Goal: Information Seeking & Learning: Learn about a topic

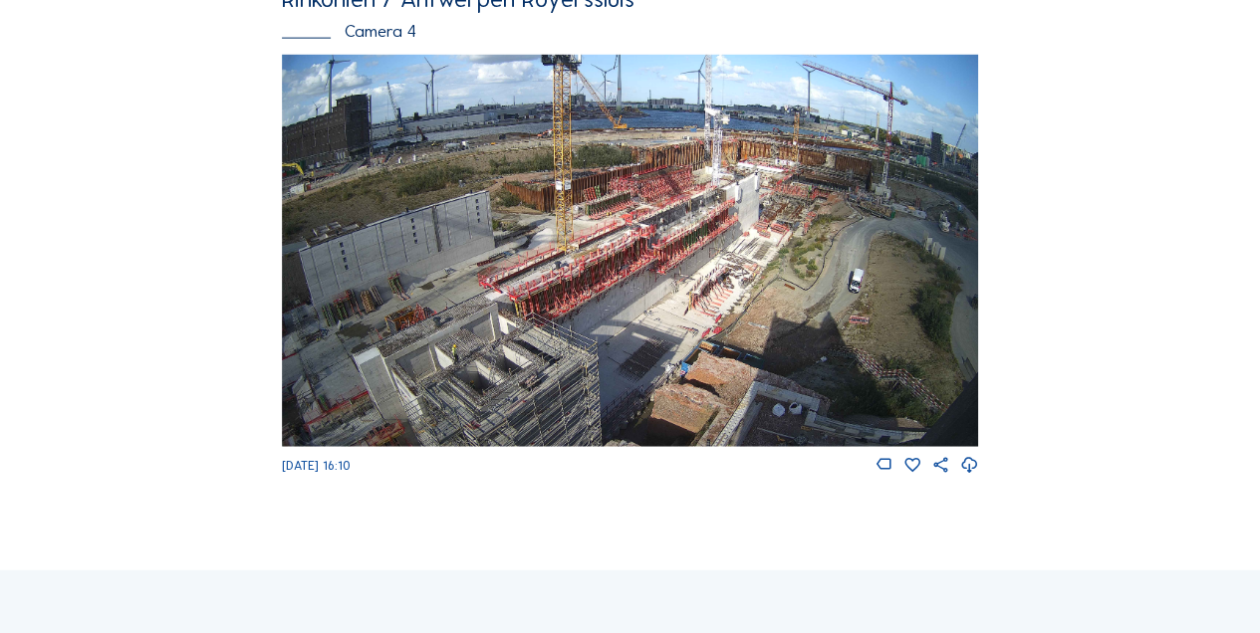
scroll to position [2329, 0]
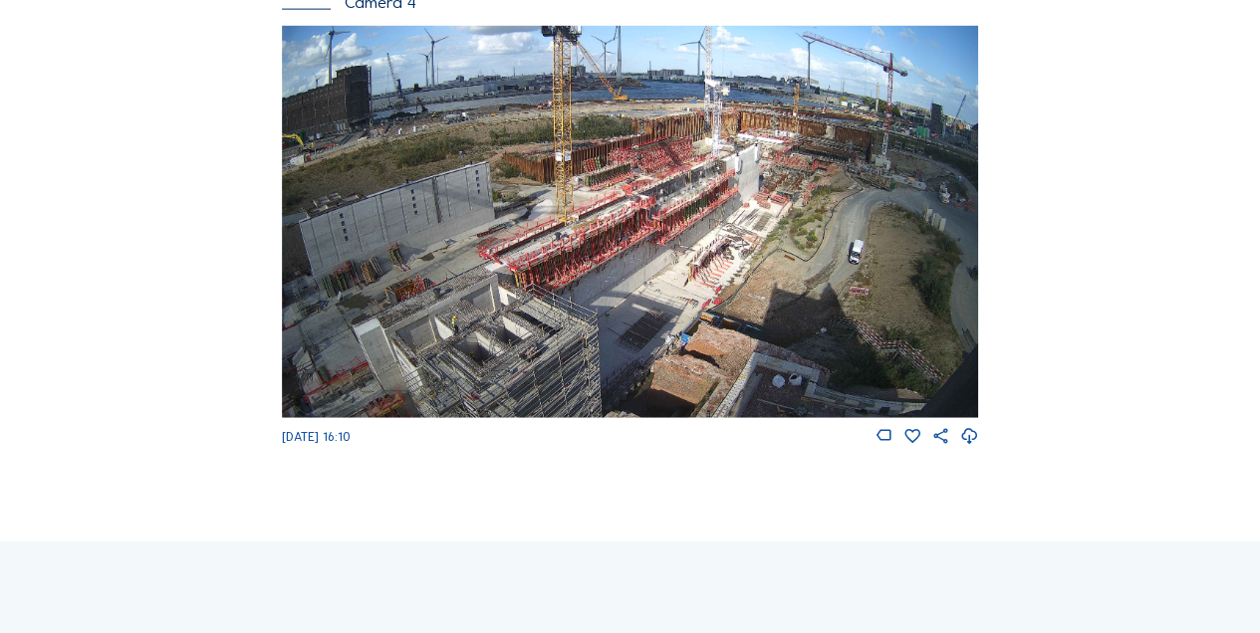
click at [462, 329] on img at bounding box center [630, 221] width 697 height 391
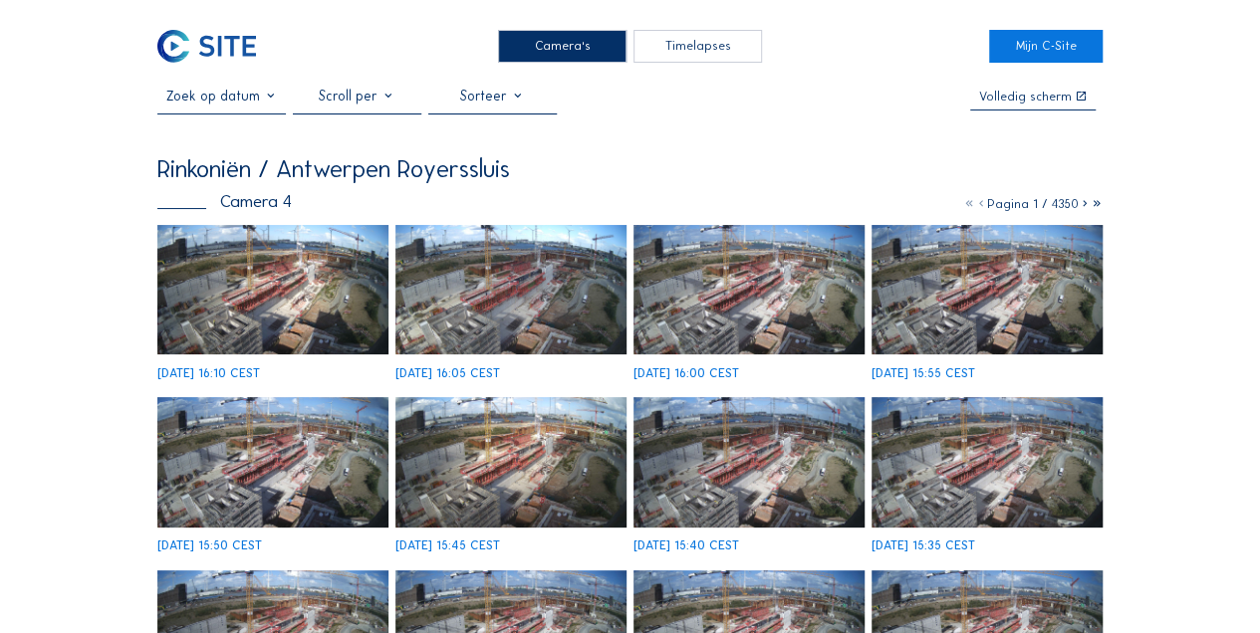
click at [268, 297] on img at bounding box center [272, 290] width 231 height 130
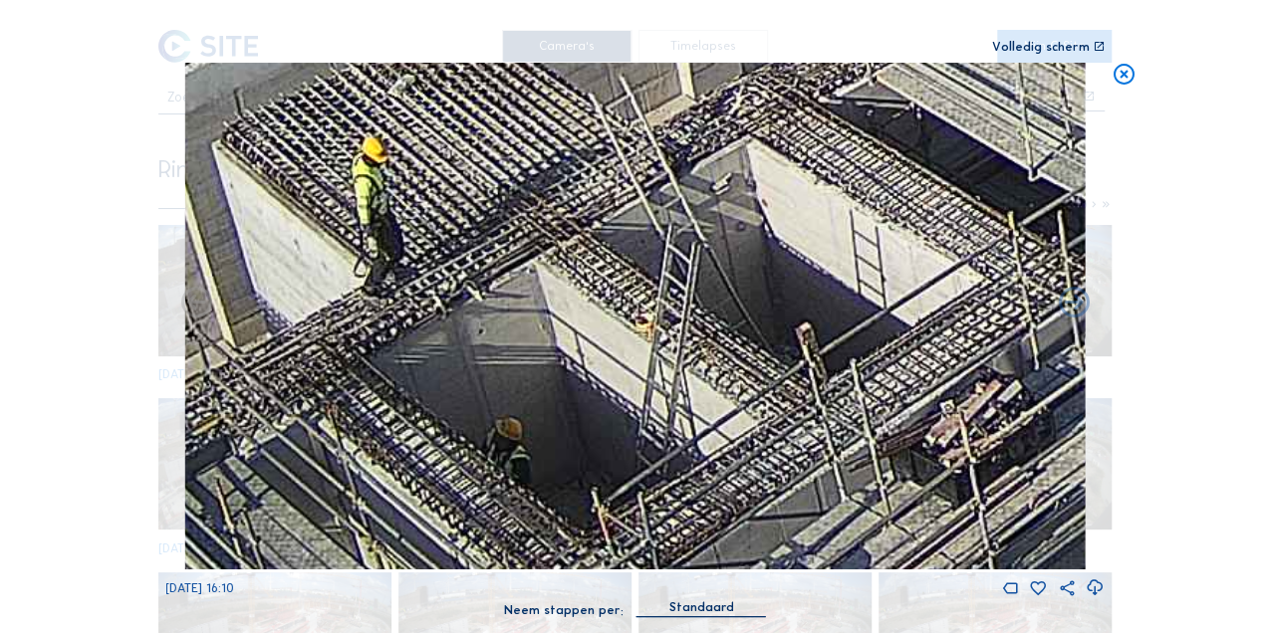
drag, startPoint x: 448, startPoint y: 416, endPoint x: 428, endPoint y: 201, distance: 216.1
click at [430, 205] on img at bounding box center [634, 316] width 901 height 507
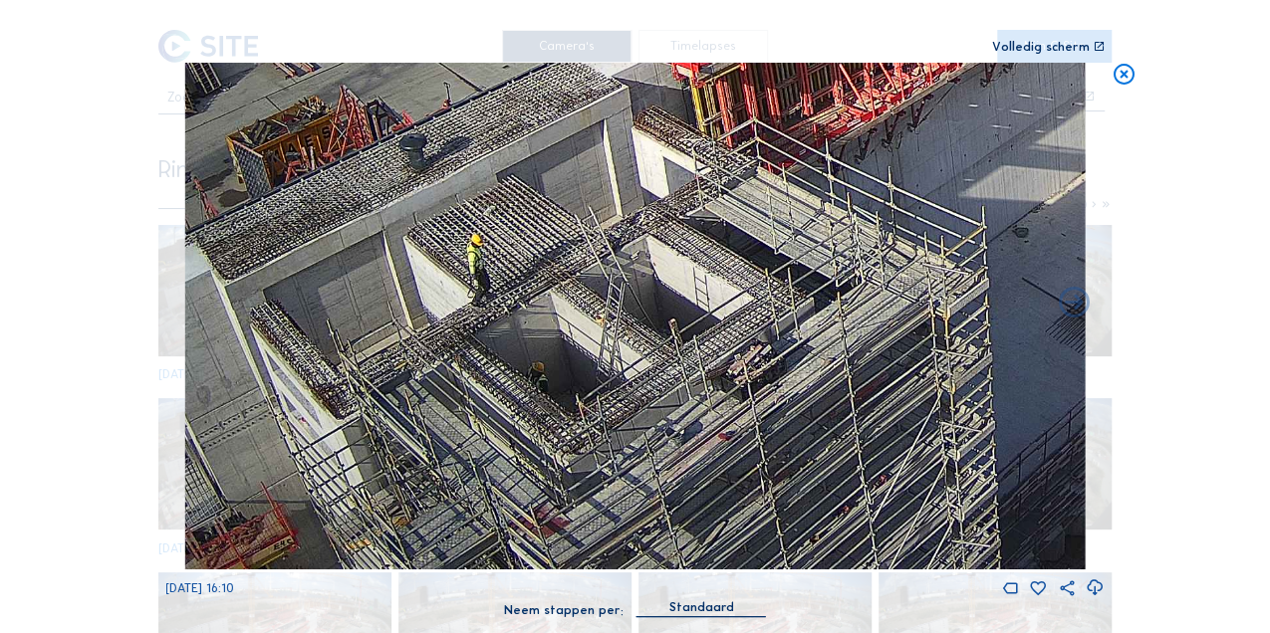
drag, startPoint x: 390, startPoint y: 424, endPoint x: 454, endPoint y: 277, distance: 160.6
click at [454, 277] on img at bounding box center [634, 316] width 901 height 507
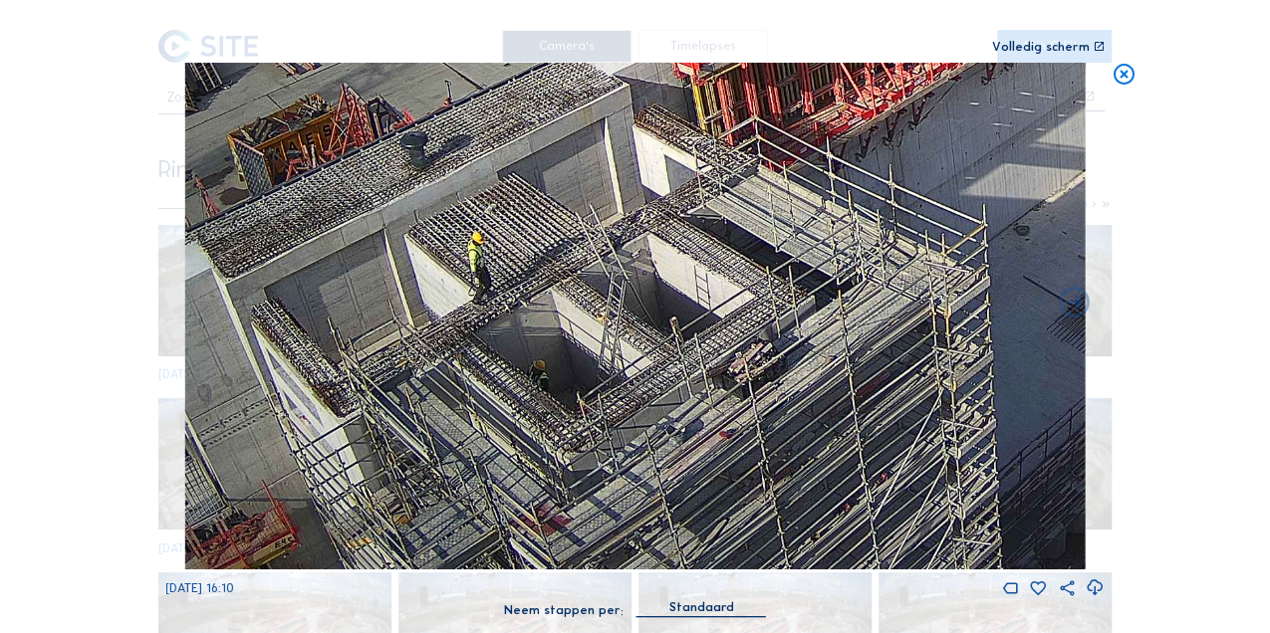
click at [1122, 82] on icon at bounding box center [1123, 76] width 25 height 26
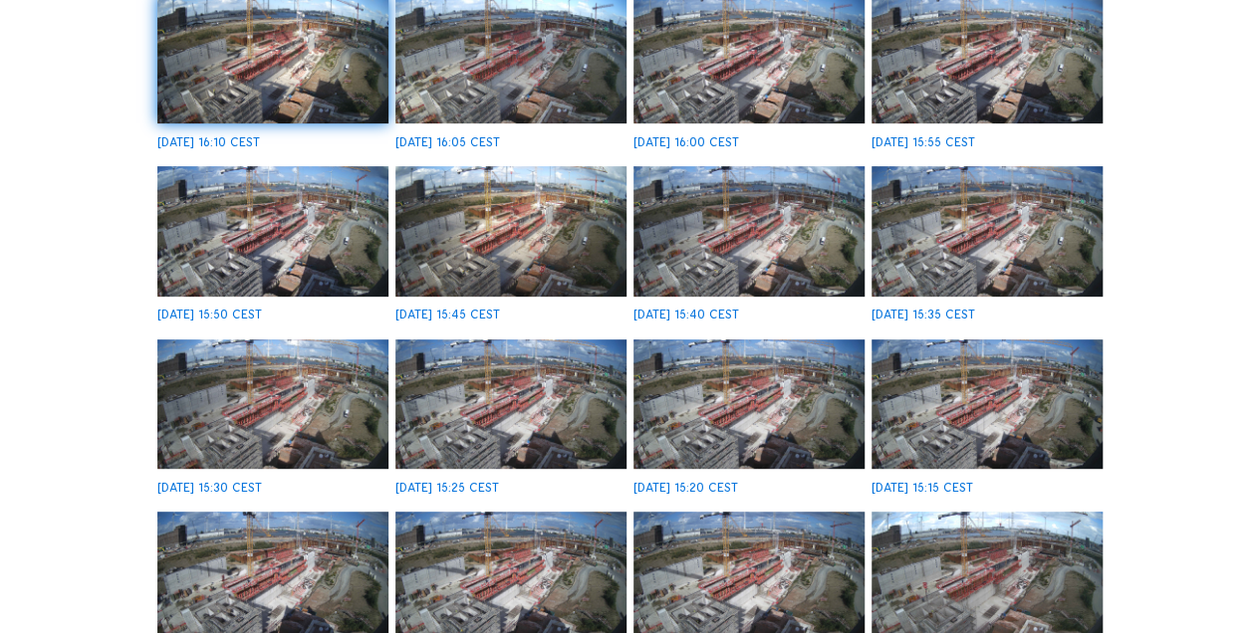
scroll to position [464, 0]
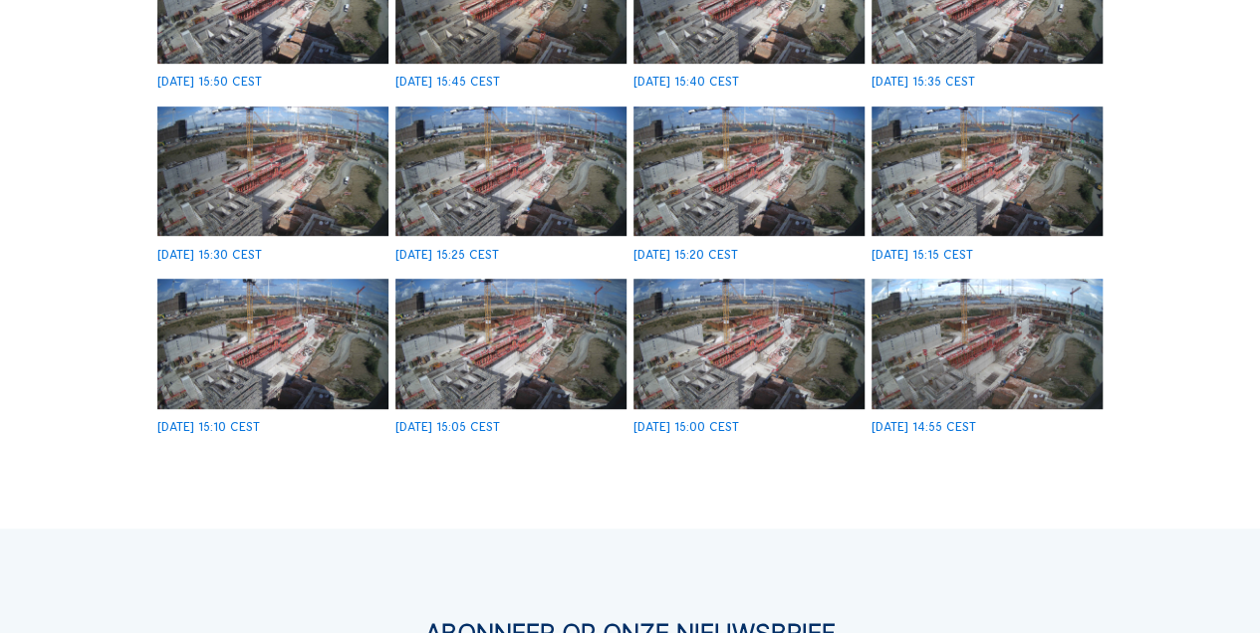
click at [982, 365] on img at bounding box center [986, 344] width 231 height 130
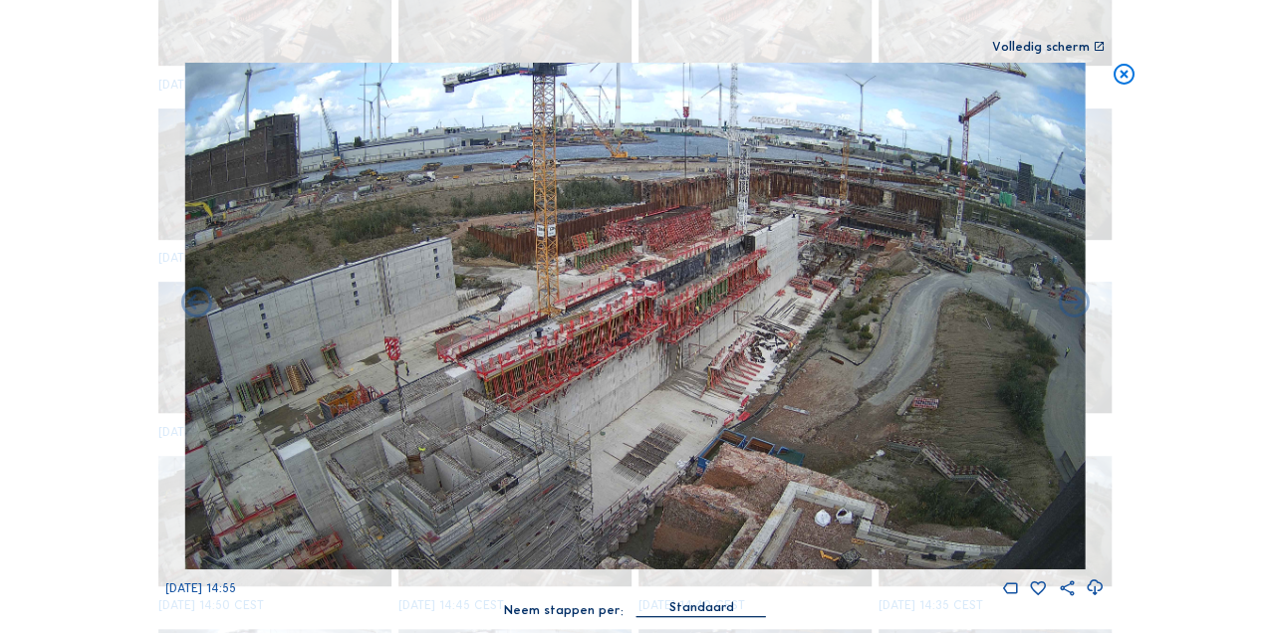
click at [1119, 72] on icon at bounding box center [1123, 76] width 25 height 26
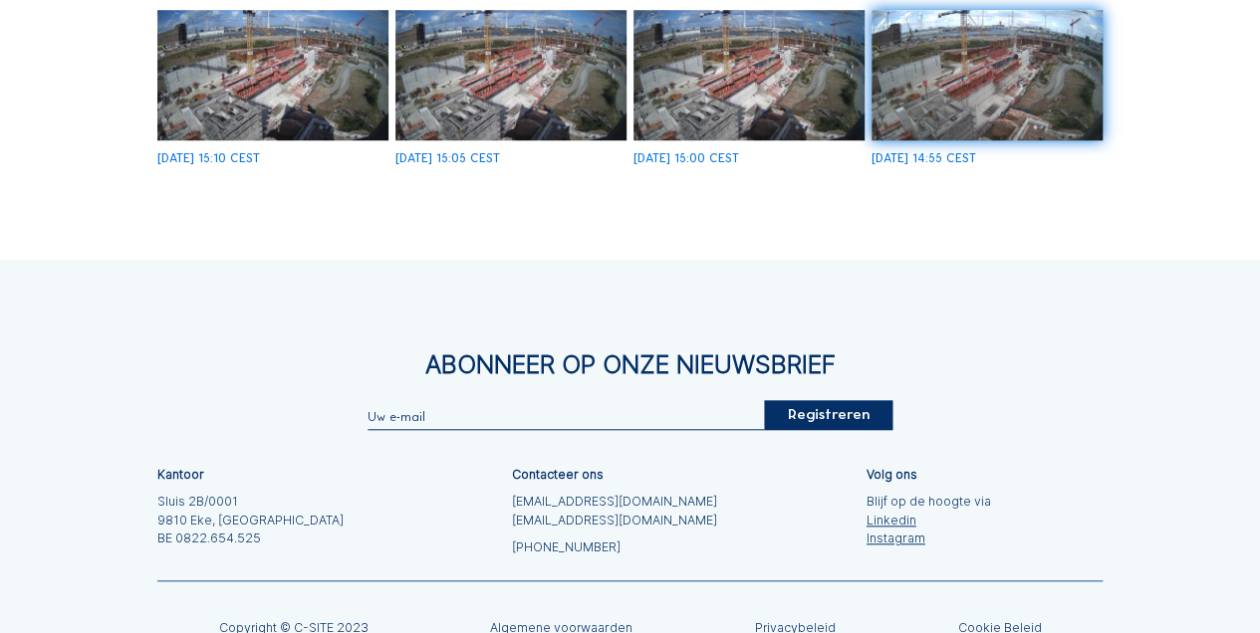
scroll to position [797, 0]
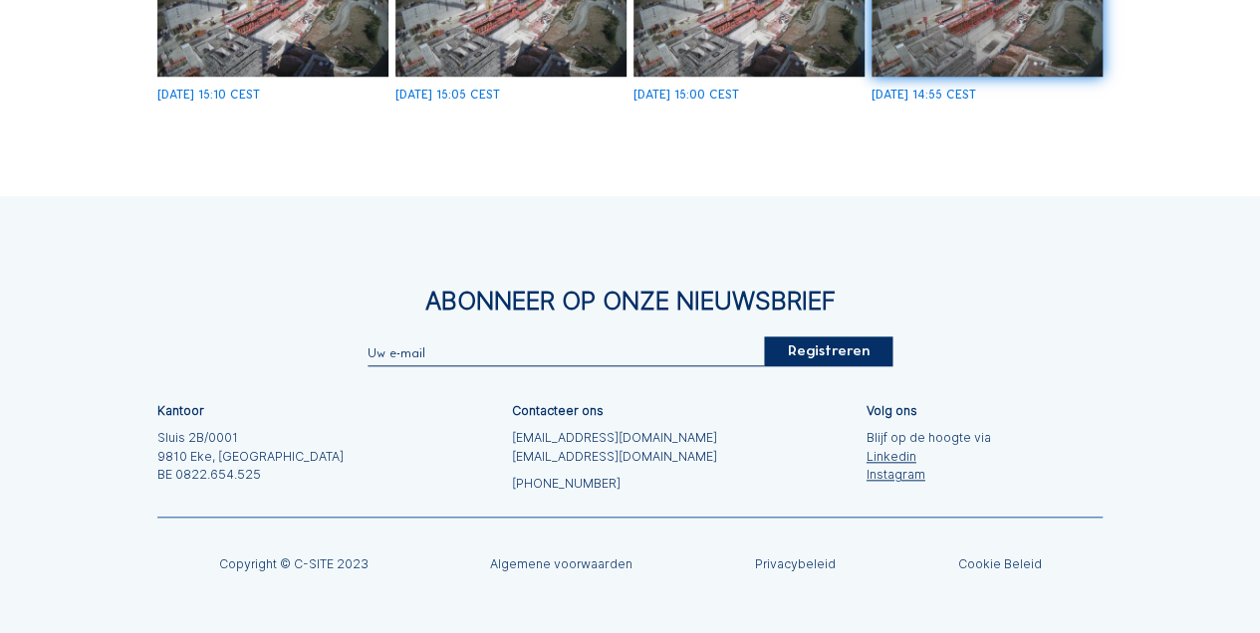
click at [969, 58] on img at bounding box center [986, 11] width 231 height 130
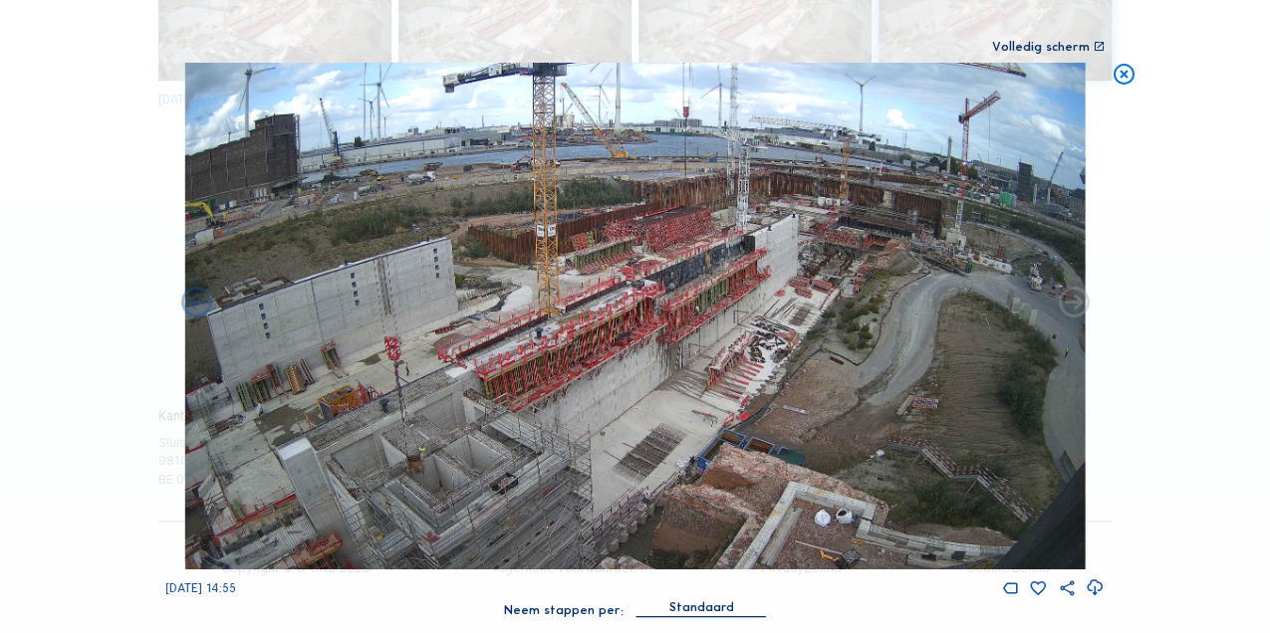
click at [1125, 78] on icon at bounding box center [1123, 76] width 25 height 26
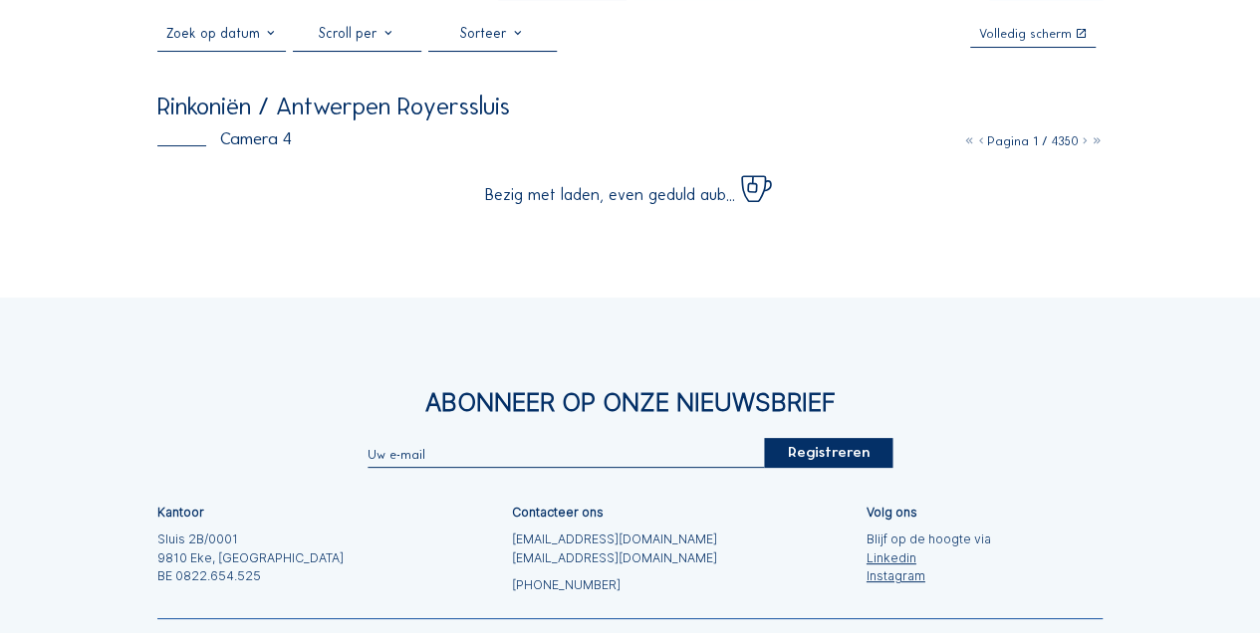
scroll to position [66, 0]
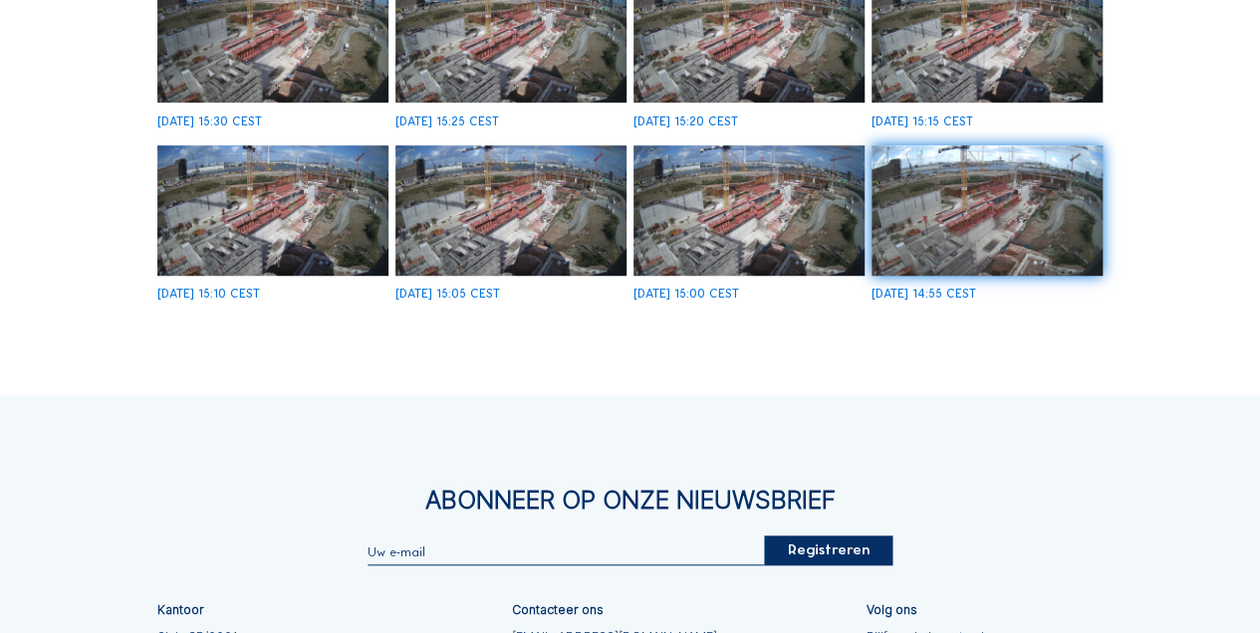
click at [956, 217] on img at bounding box center [986, 210] width 231 height 130
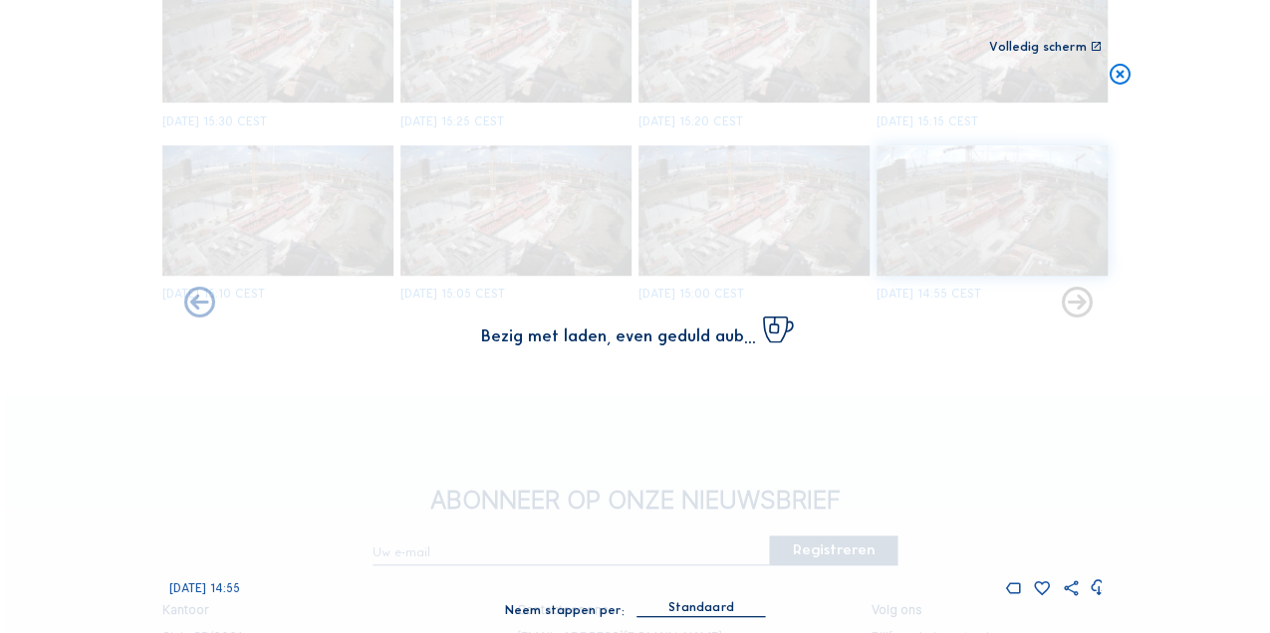
scroll to position [600, 0]
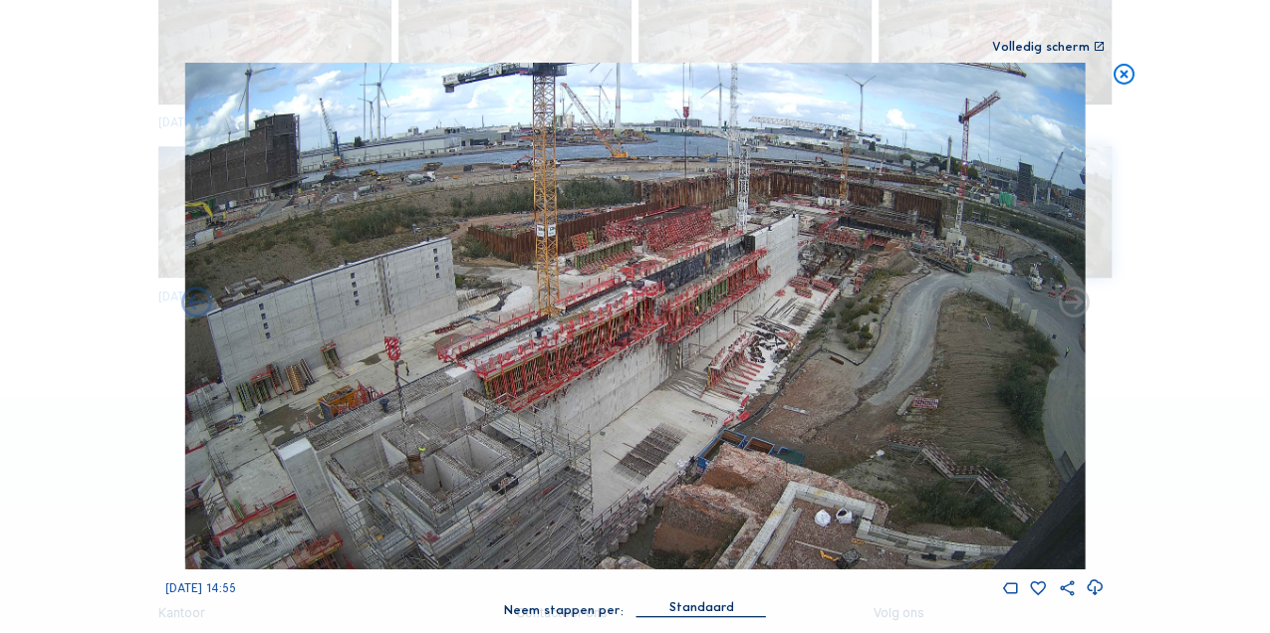
click at [1076, 310] on icon at bounding box center [1073, 303] width 37 height 37
drag, startPoint x: 1064, startPoint y: 305, endPoint x: 1084, endPoint y: 153, distance: 152.7
click at [1064, 301] on icon at bounding box center [1073, 303] width 37 height 37
drag, startPoint x: 1120, startPoint y: 68, endPoint x: 1109, endPoint y: 75, distance: 13.8
click at [1121, 68] on icon at bounding box center [1123, 76] width 25 height 26
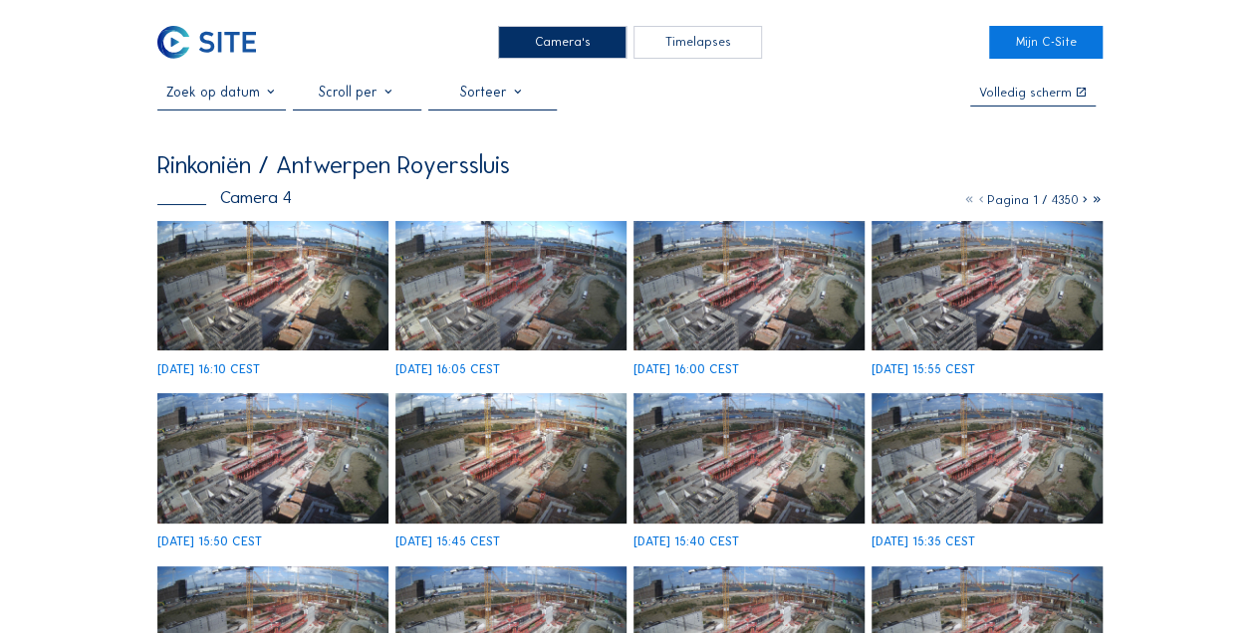
scroll to position [0, 0]
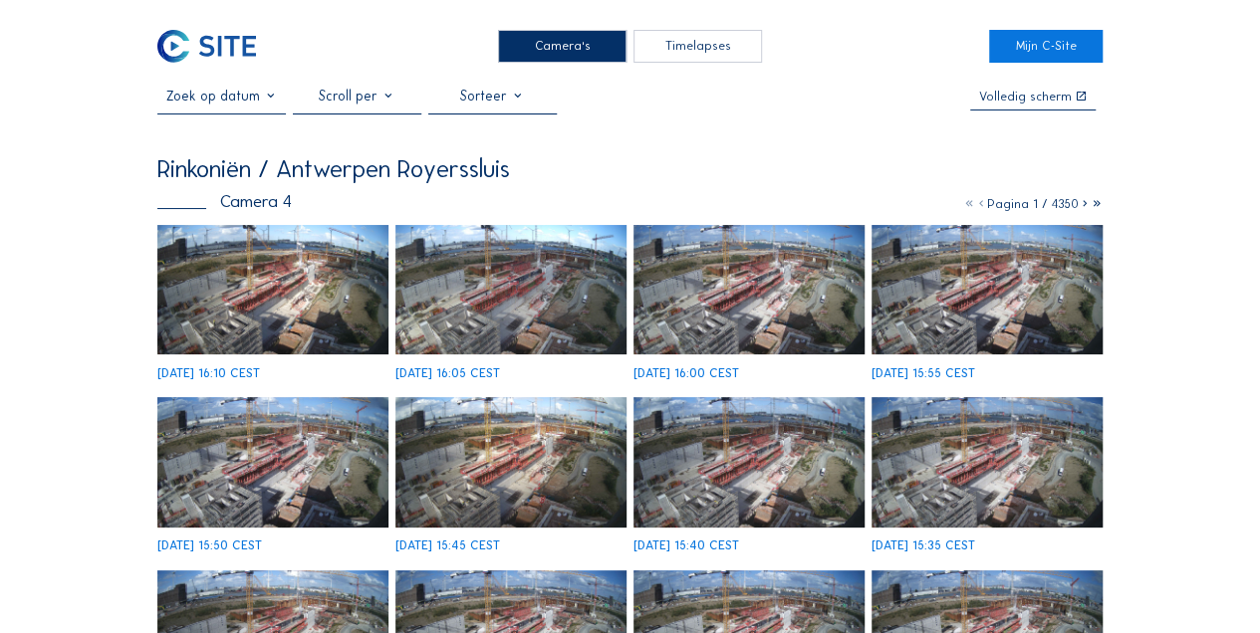
click at [272, 105] on input "text" at bounding box center [221, 96] width 128 height 17
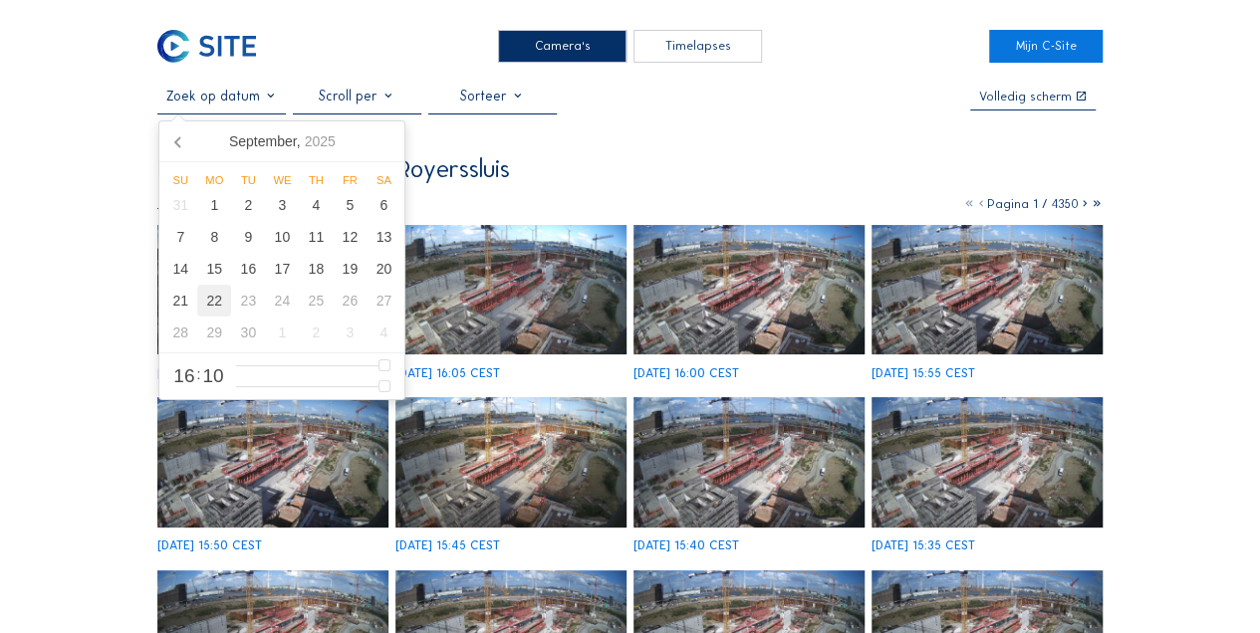
click at [223, 298] on div "22" at bounding box center [214, 301] width 34 height 32
type input "[DATE] 15:10"
type input "15"
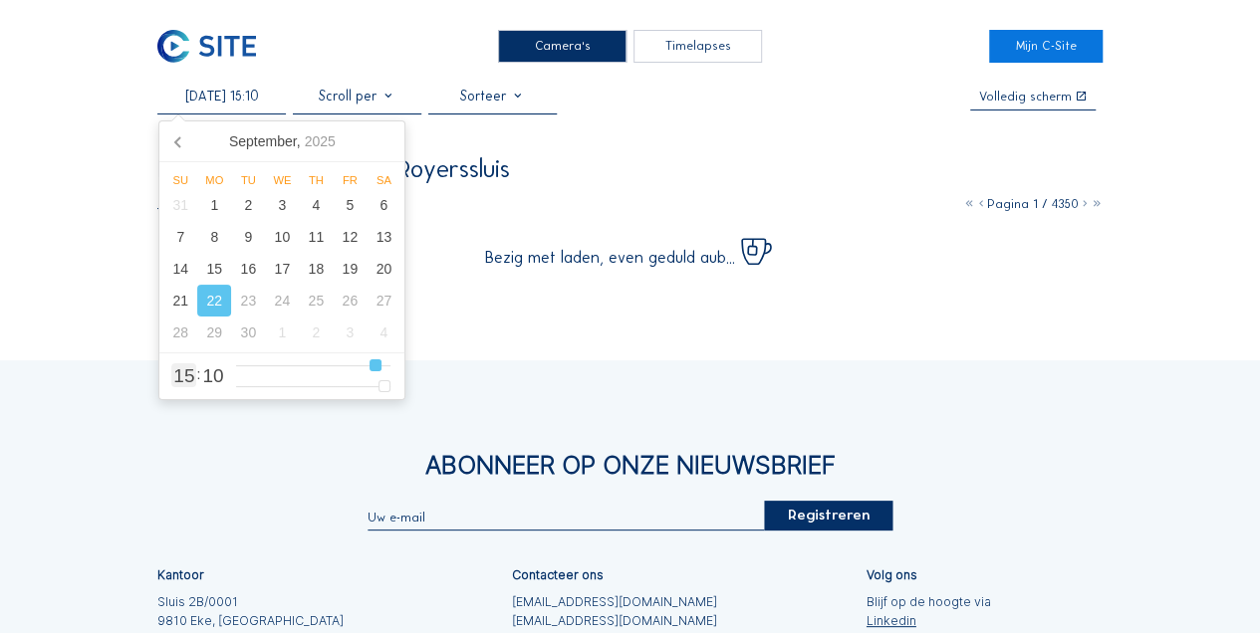
type input "[DATE] 14:10"
type input "14"
type input "[DATE] 13:10"
type input "13"
type input "[DATE] 12:10"
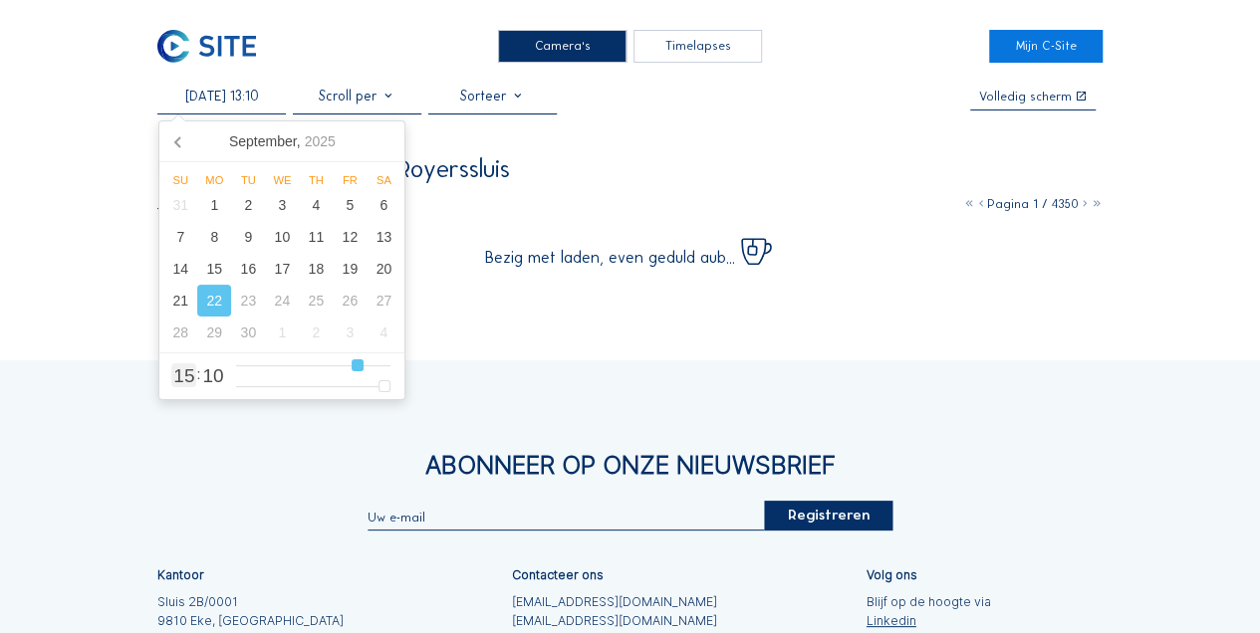
type input "12"
type input "[DATE] 11:10"
type input "11"
type input "[DATE] 10:10"
type input "10"
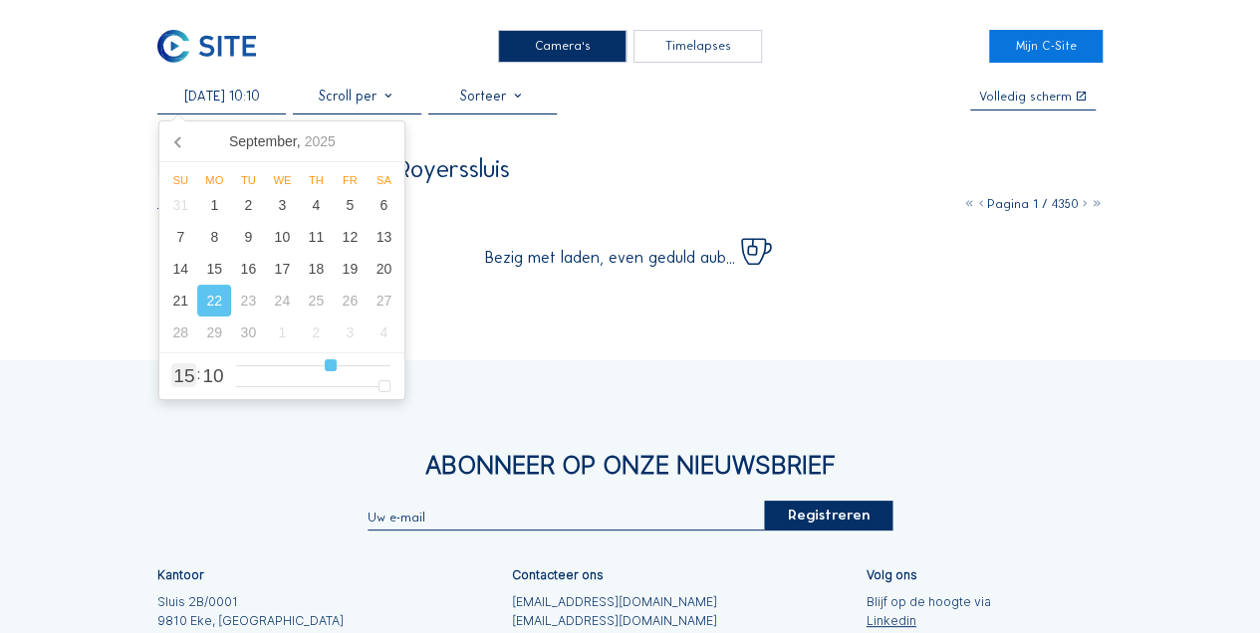
type input "[DATE] 09:10"
type input "9"
type input "[DATE] 08:10"
type input "8"
type input "[DATE] 07:10"
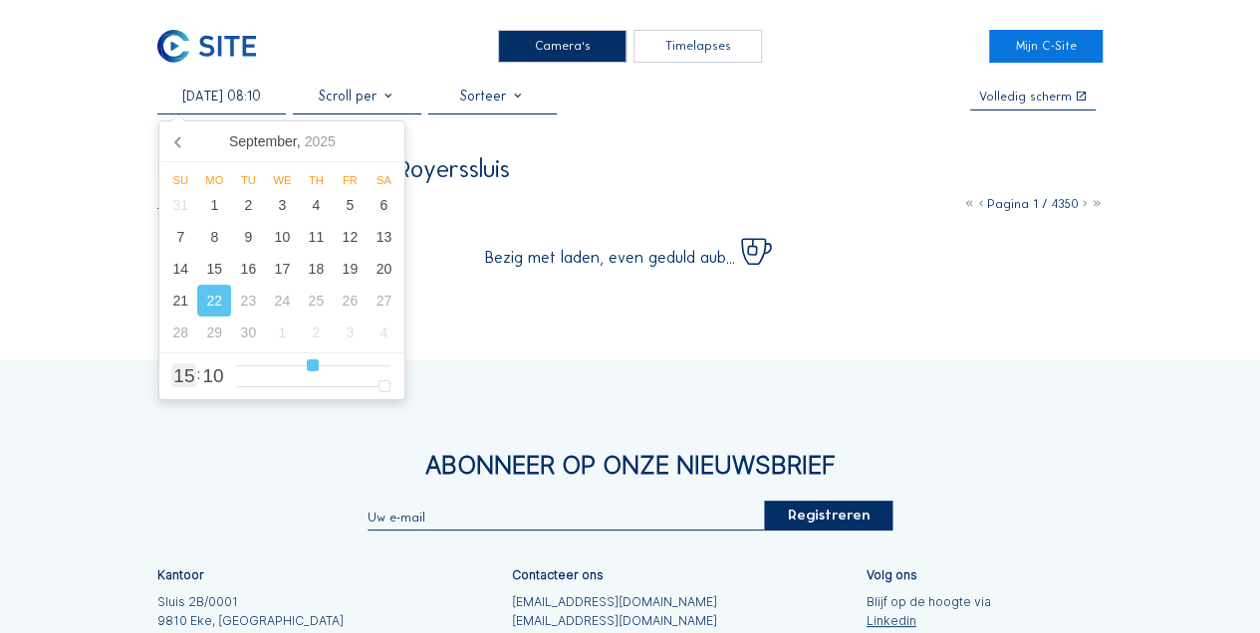
type input "7"
type input "[DATE] 06:10"
type input "6"
type input "[DATE] 05:10"
type input "5"
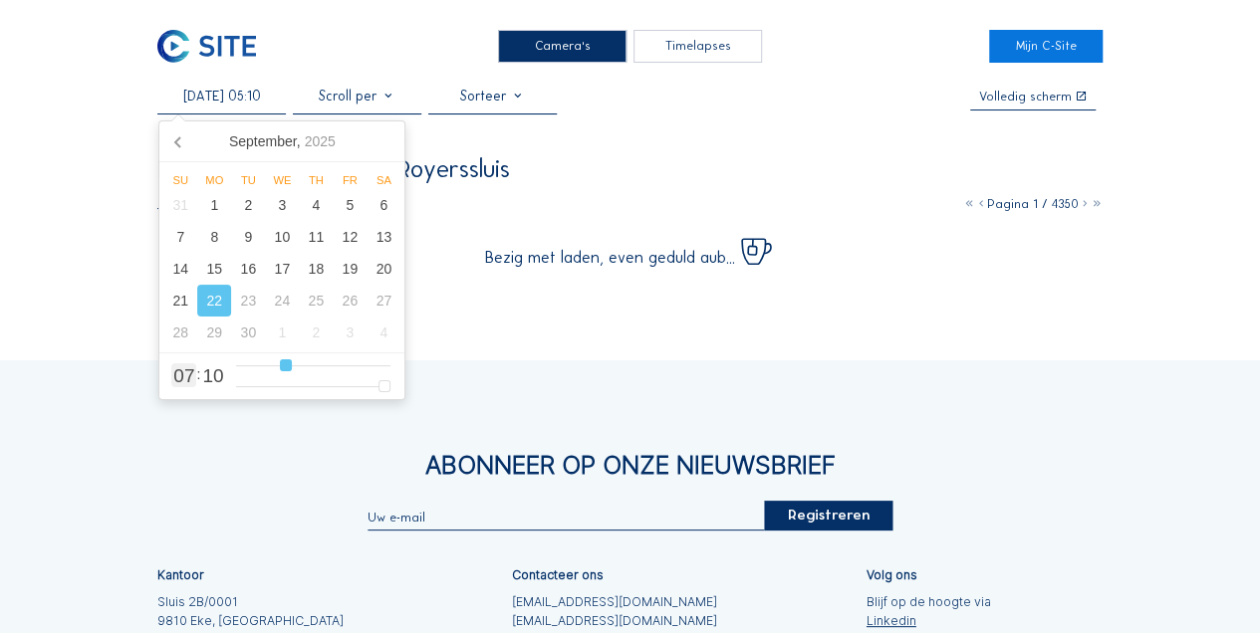
type input "[DATE] 04:10"
type input "4"
type input "[DATE] 03:10"
type input "3"
type input "[DATE] 02:10"
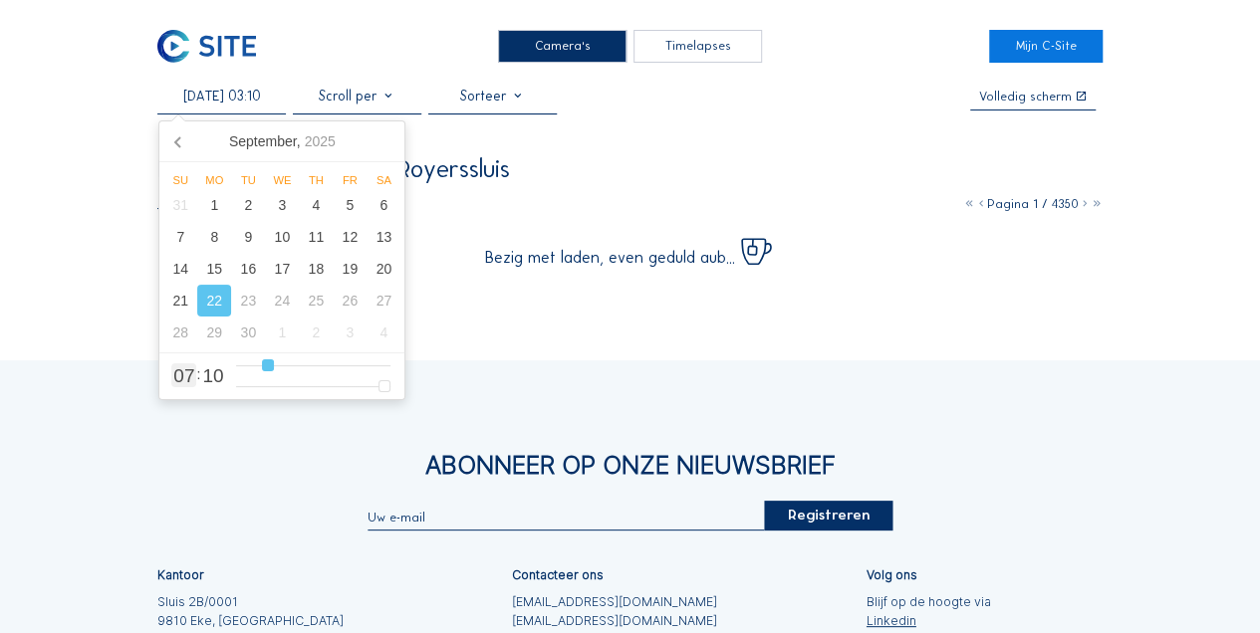
type input "2"
type input "[DATE] 01:10"
type input "1"
type input "[DATE] 00:10"
type input "0"
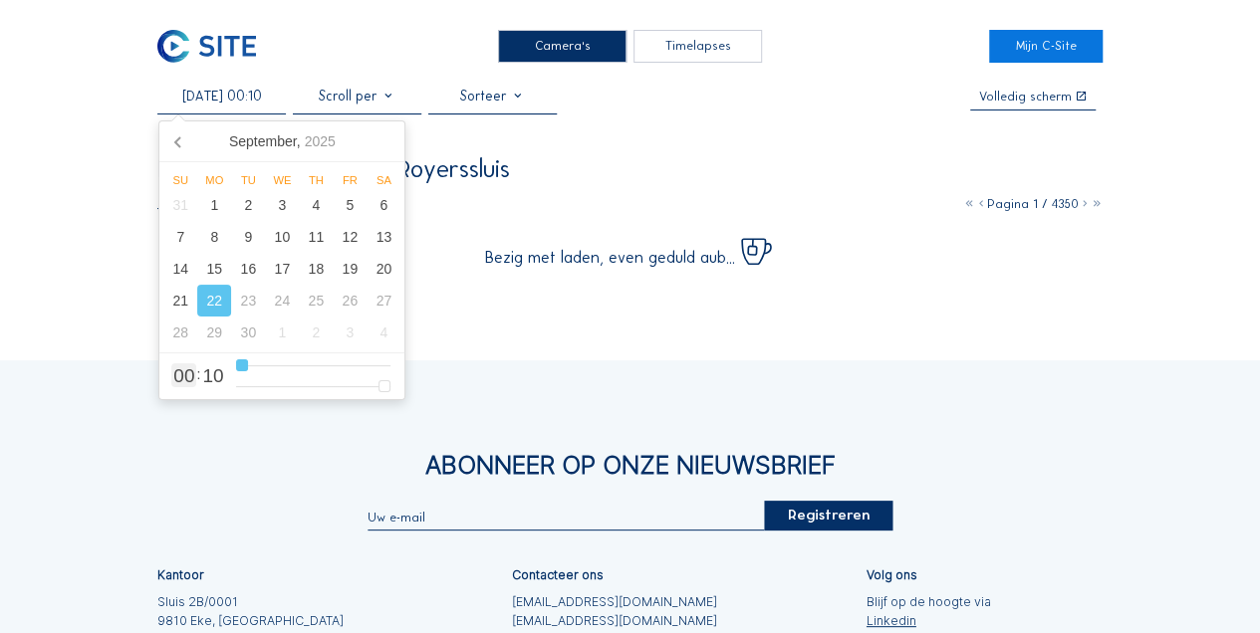
type input "[DATE] 01:10"
type input "1"
type input "[DATE] 02:10"
type input "2"
type input "[DATE] 03:10"
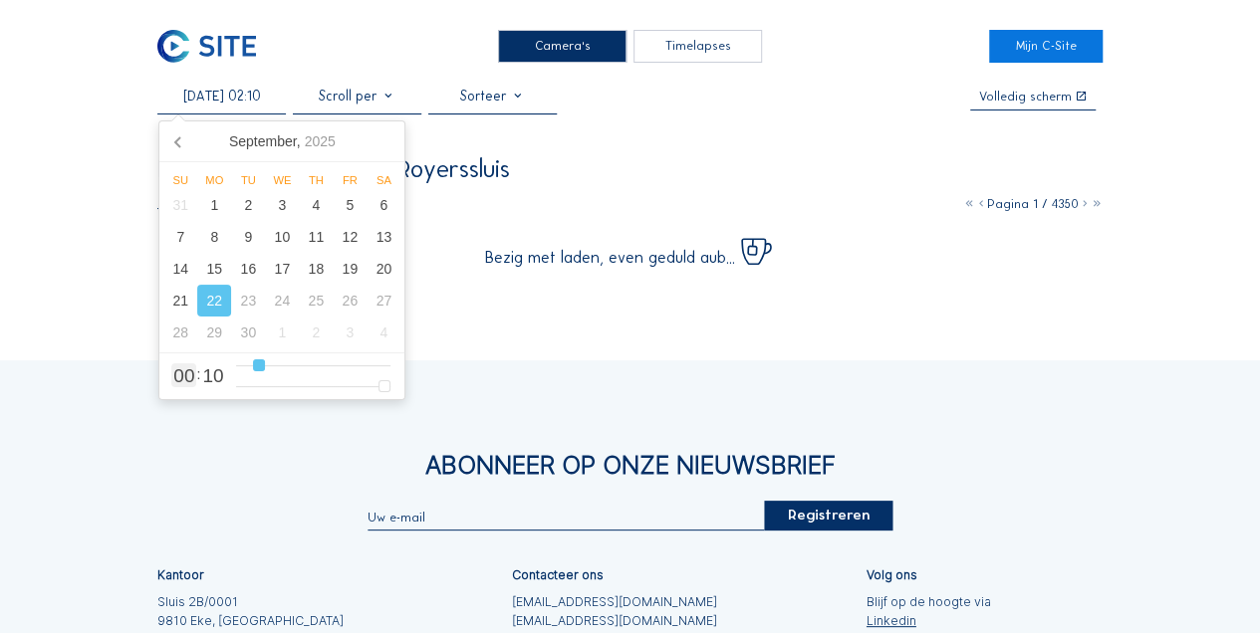
type input "3"
type input "[DATE] 04:10"
type input "4"
type input "[DATE] 05:10"
type input "5"
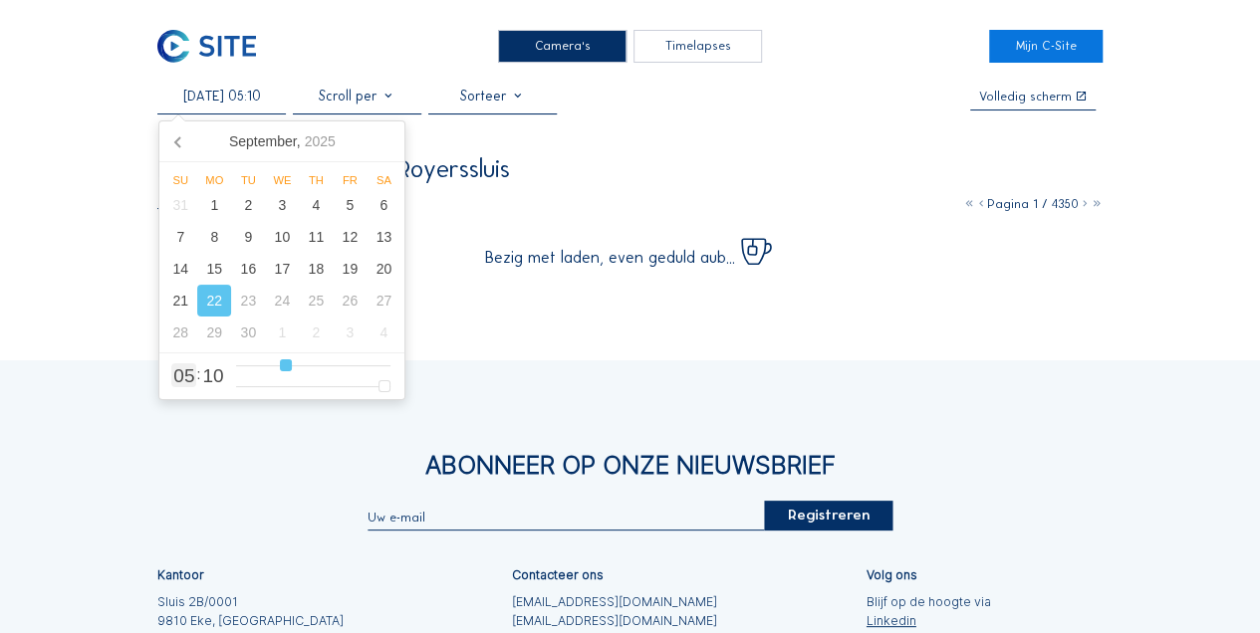
type input "[DATE] 06:10"
type input "6"
type input "[DATE] 07:10"
type input "7"
type input "[DATE] 08:10"
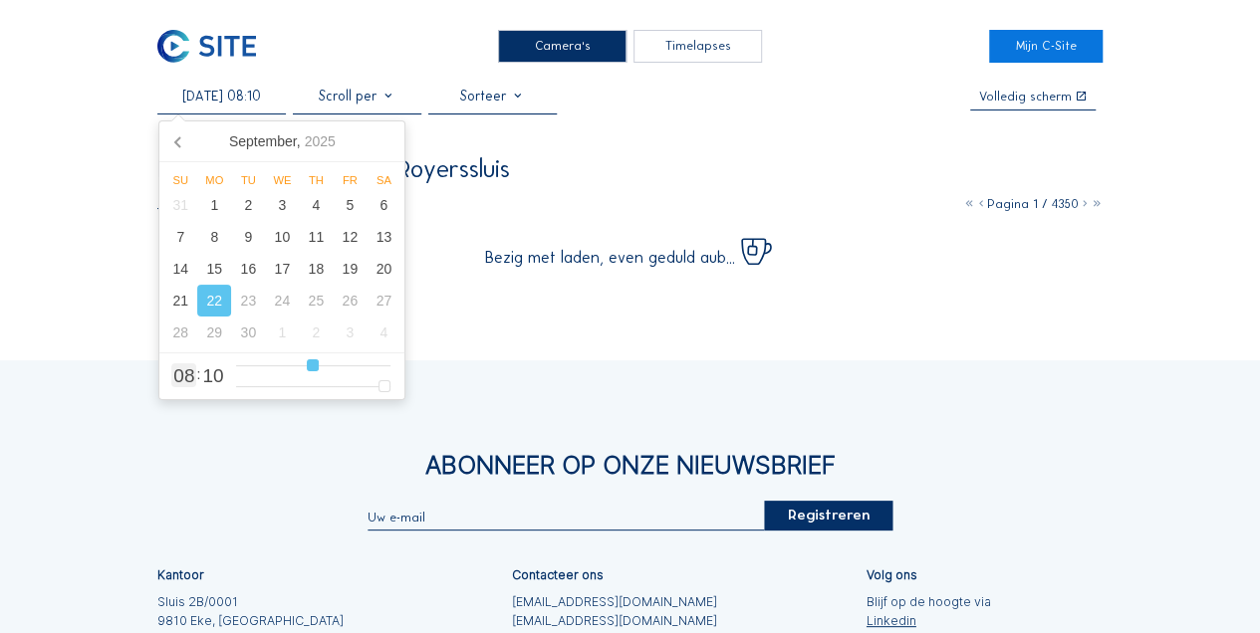
drag, startPoint x: 376, startPoint y: 365, endPoint x: 315, endPoint y: 369, distance: 61.9
type input "8"
click at [315, 369] on input "range" at bounding box center [313, 366] width 155 height 17
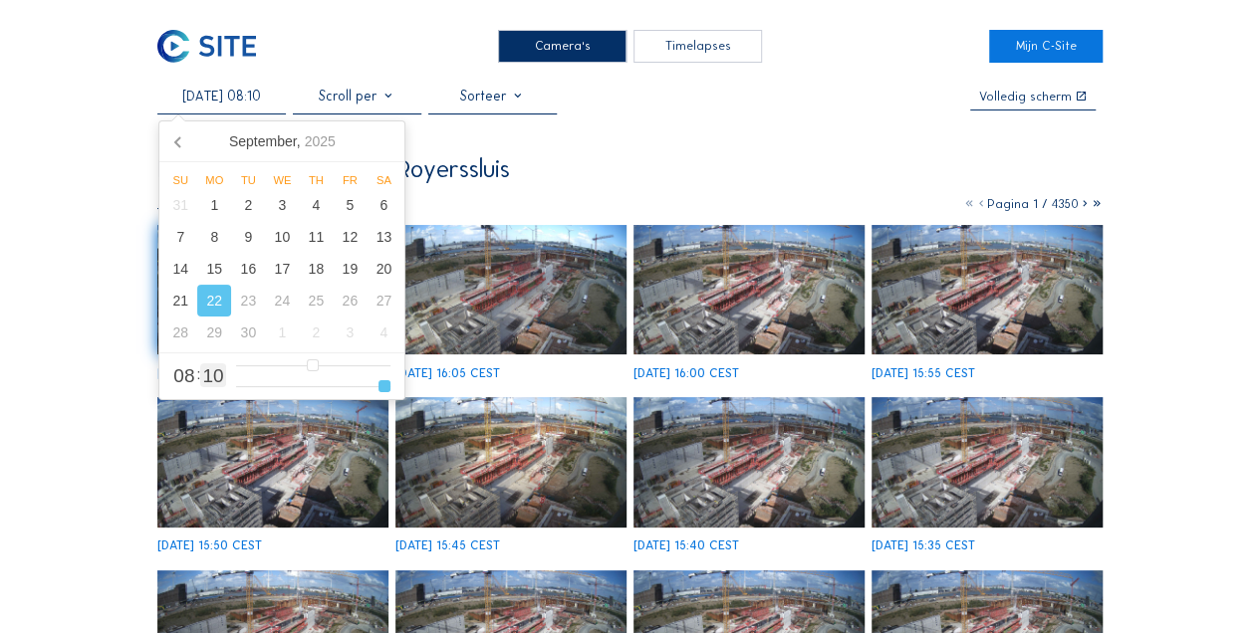
type input "[DATE] 08:09"
type input "9"
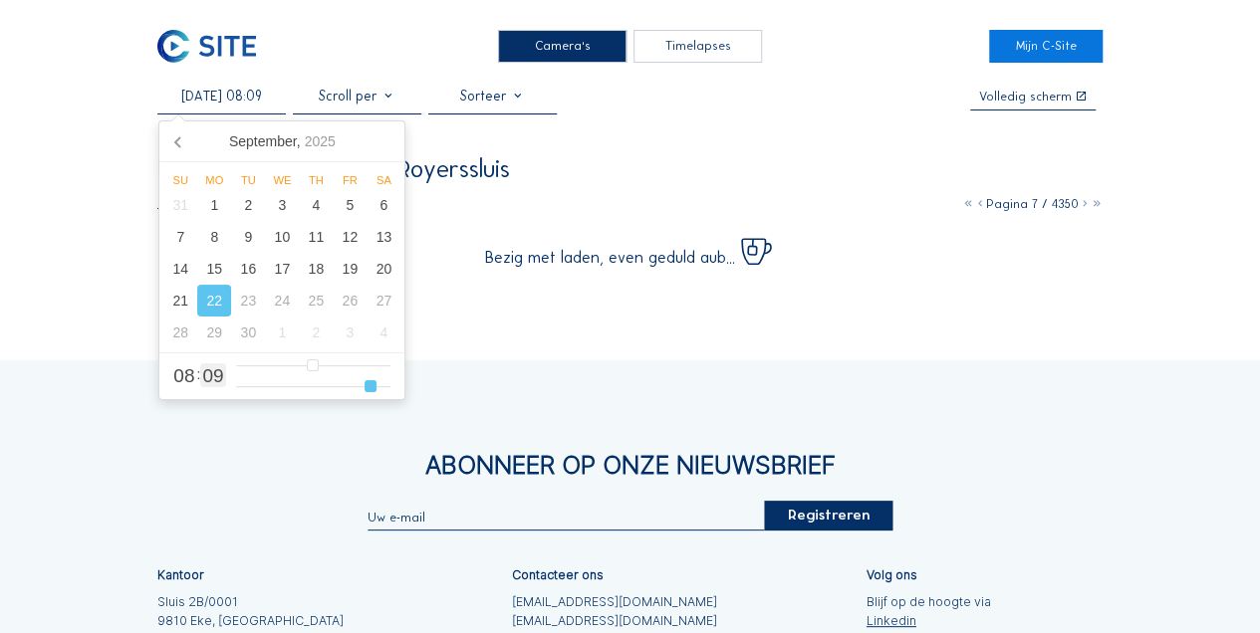
type input "[DATE] 08:08"
type input "8"
type input "[DATE] 08:07"
type input "7"
type input "[DATE] 08:08"
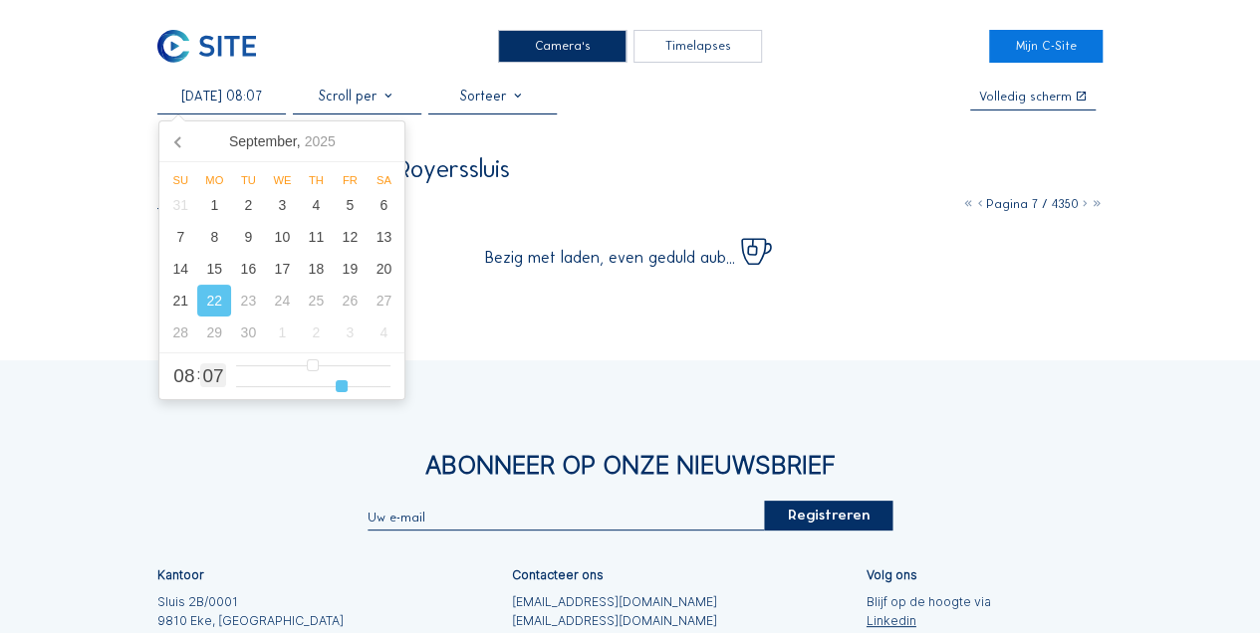
type input "8"
type input "[DATE] 08:09"
type input "9"
type input "[DATE] 08:10"
type input "10"
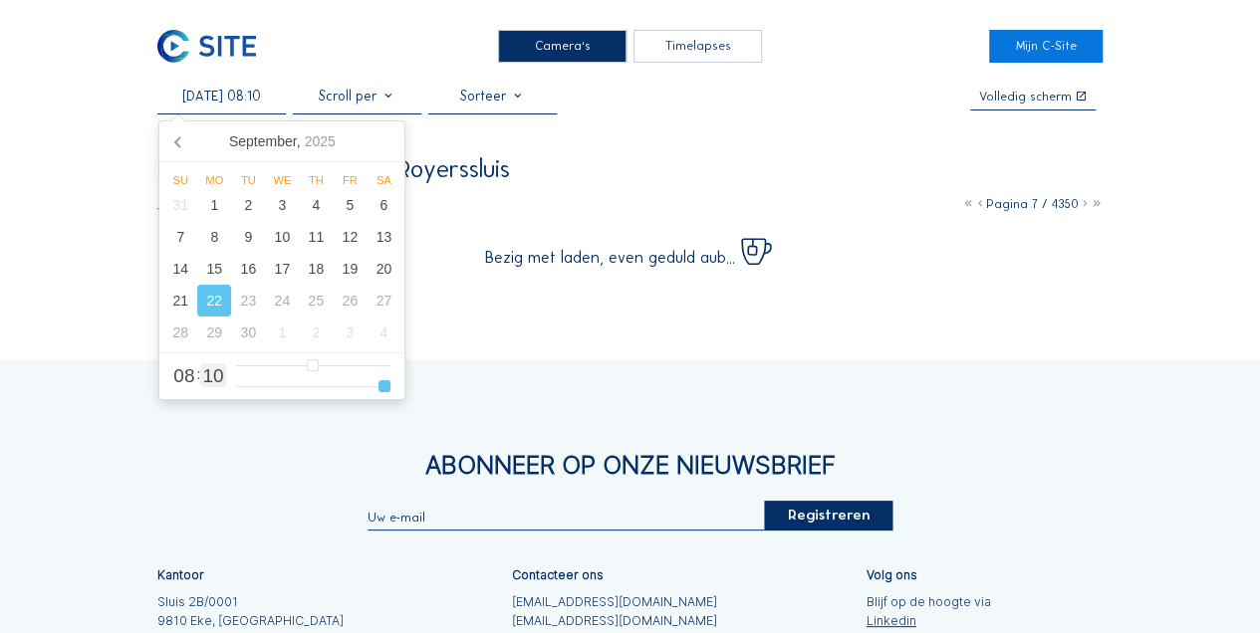
drag, startPoint x: 383, startPoint y: 392, endPoint x: 394, endPoint y: 390, distance: 11.1
click at [391, 390] on input "range" at bounding box center [313, 386] width 155 height 17
type input "[DATE] 09:10"
type input "9"
type input "[DATE] 10:10"
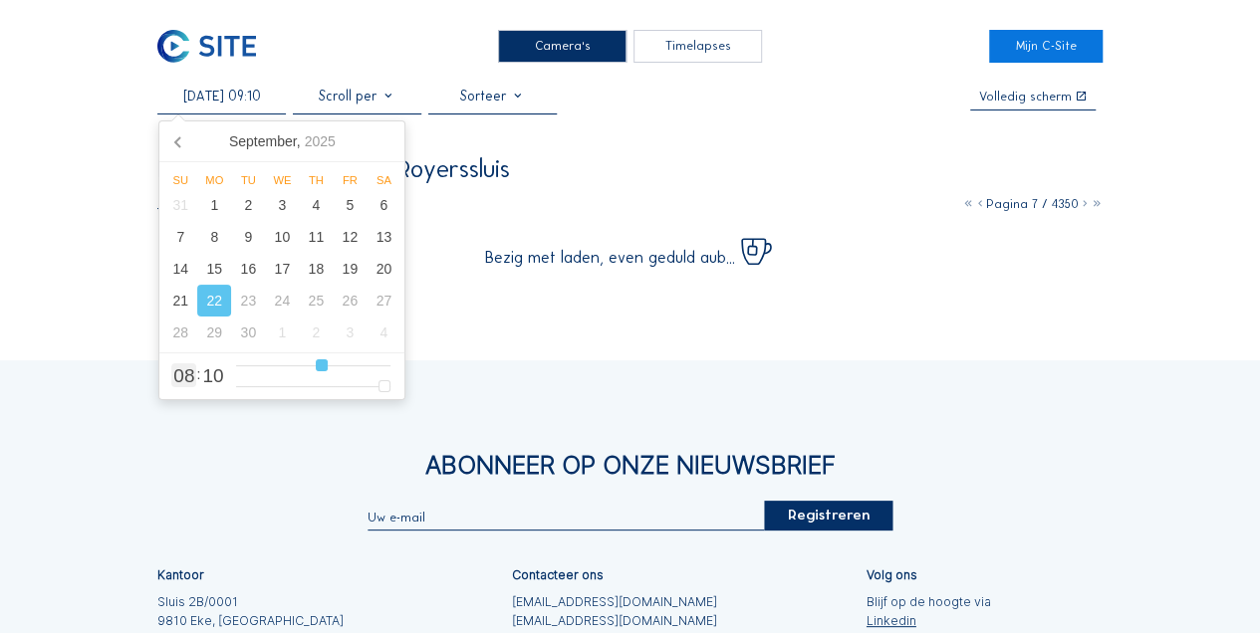
type input "10"
type input "[DATE] 11:10"
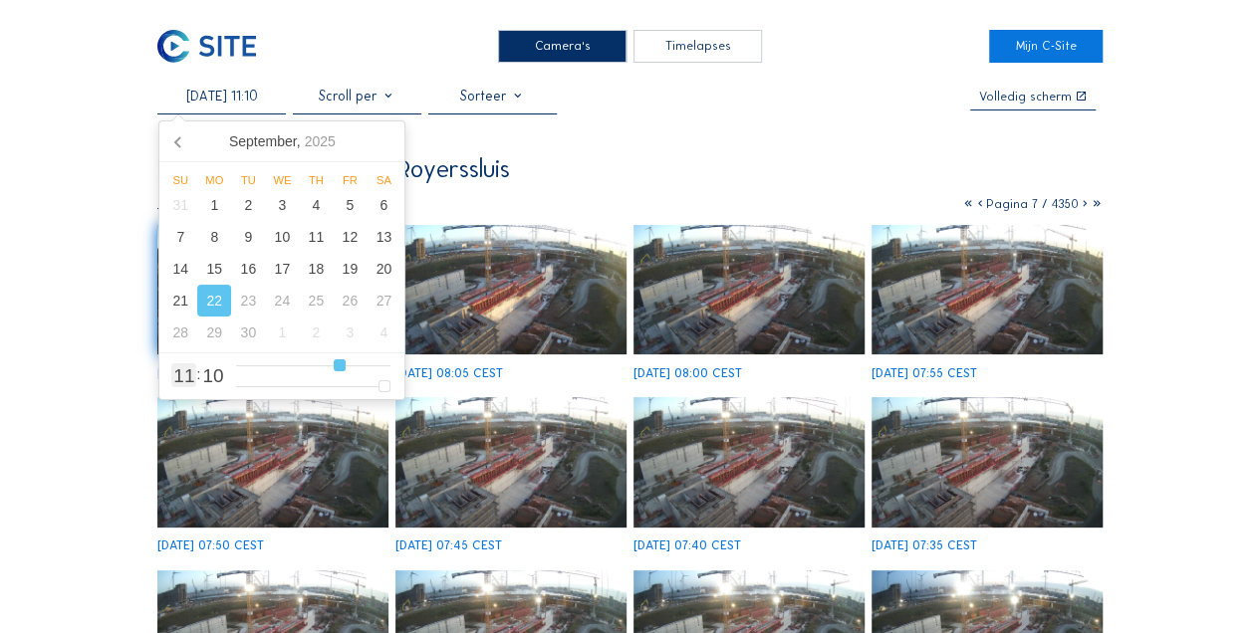
drag, startPoint x: 314, startPoint y: 369, endPoint x: 339, endPoint y: 370, distance: 24.9
type input "11"
click at [339, 370] on input "range" at bounding box center [313, 366] width 155 height 17
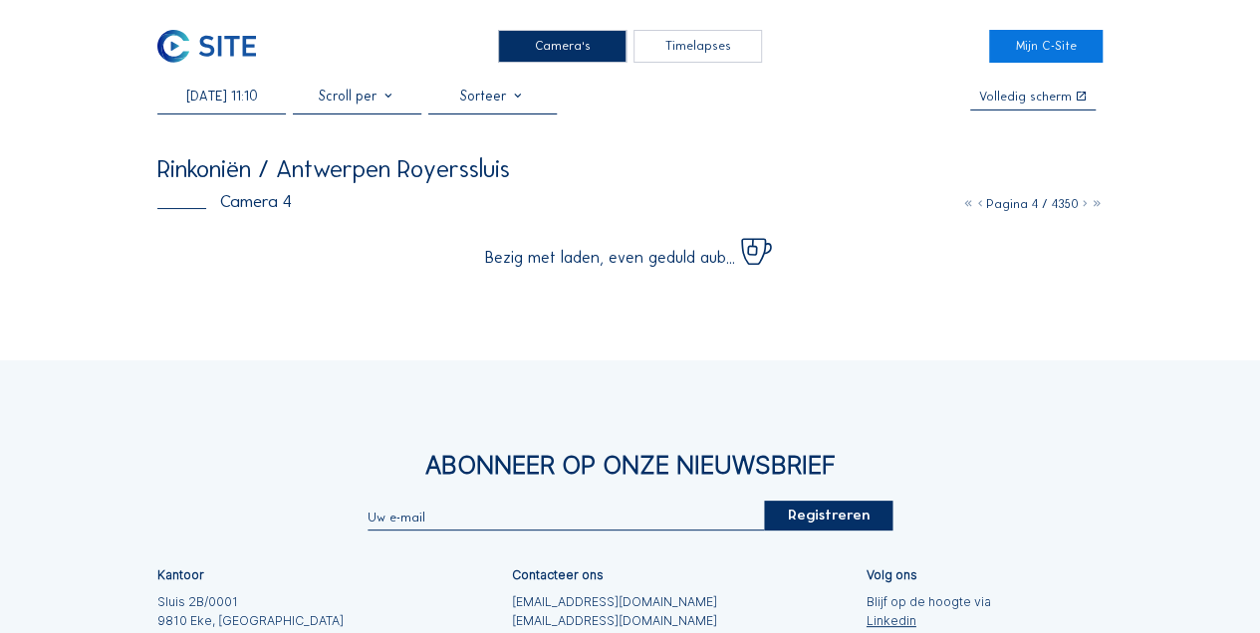
click at [87, 332] on div "Camera's Timelapses Mijn C-Site [DATE] 11:10 Volledig [PERSON_NAME] Rinkoniën /…" at bounding box center [630, 431] width 1260 height 863
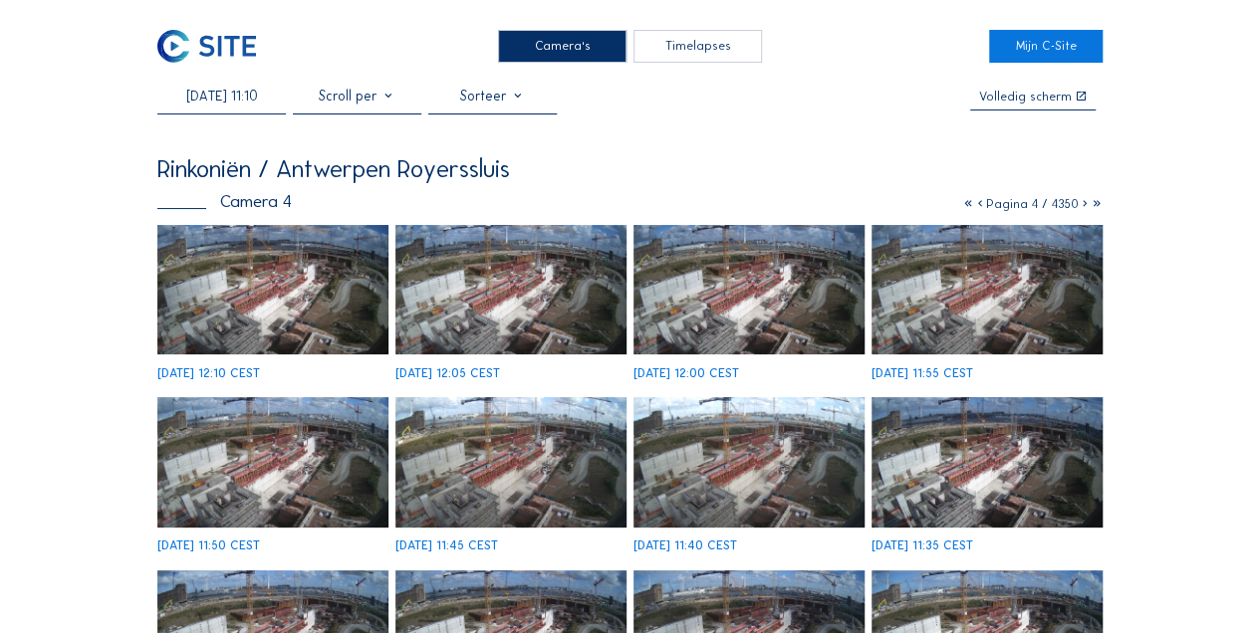
click at [289, 306] on img at bounding box center [272, 290] width 231 height 130
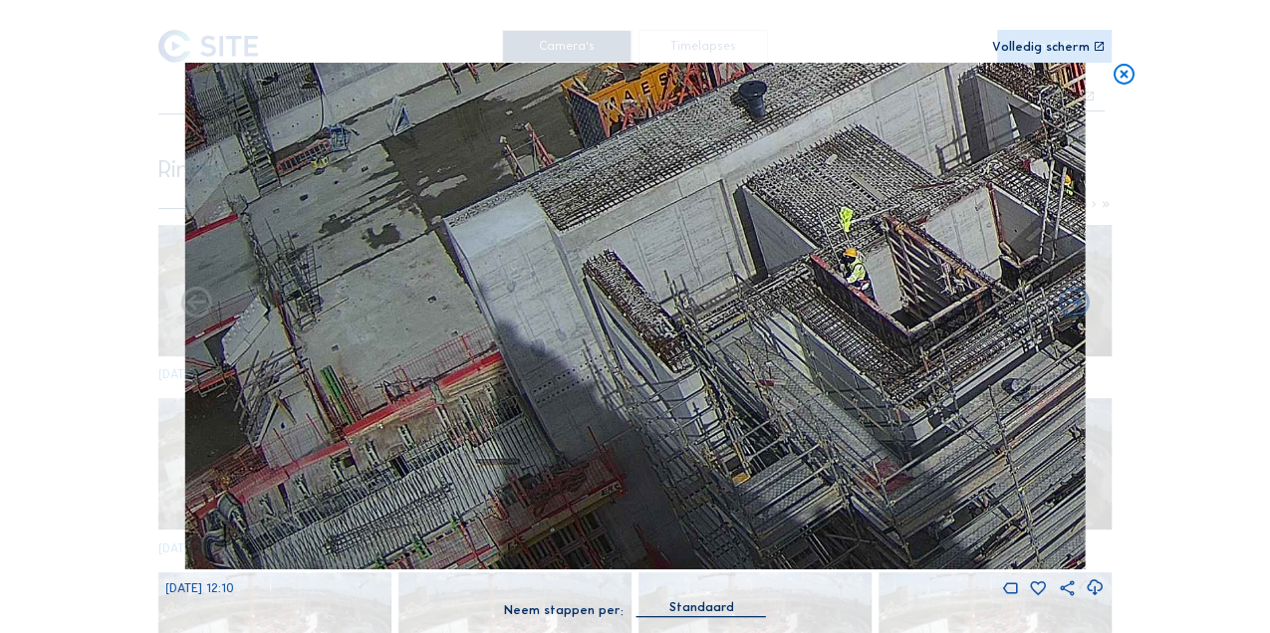
drag, startPoint x: 245, startPoint y: 495, endPoint x: 424, endPoint y: 381, distance: 212.2
click at [424, 381] on img at bounding box center [634, 316] width 901 height 507
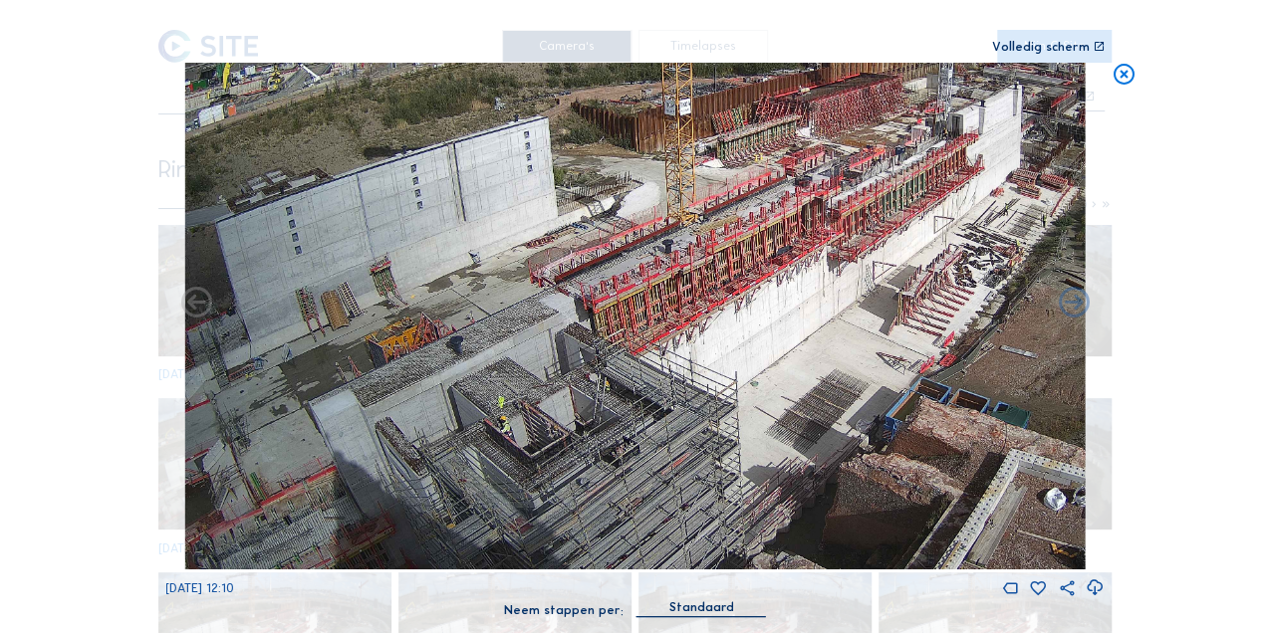
click at [1122, 82] on icon at bounding box center [1123, 76] width 25 height 26
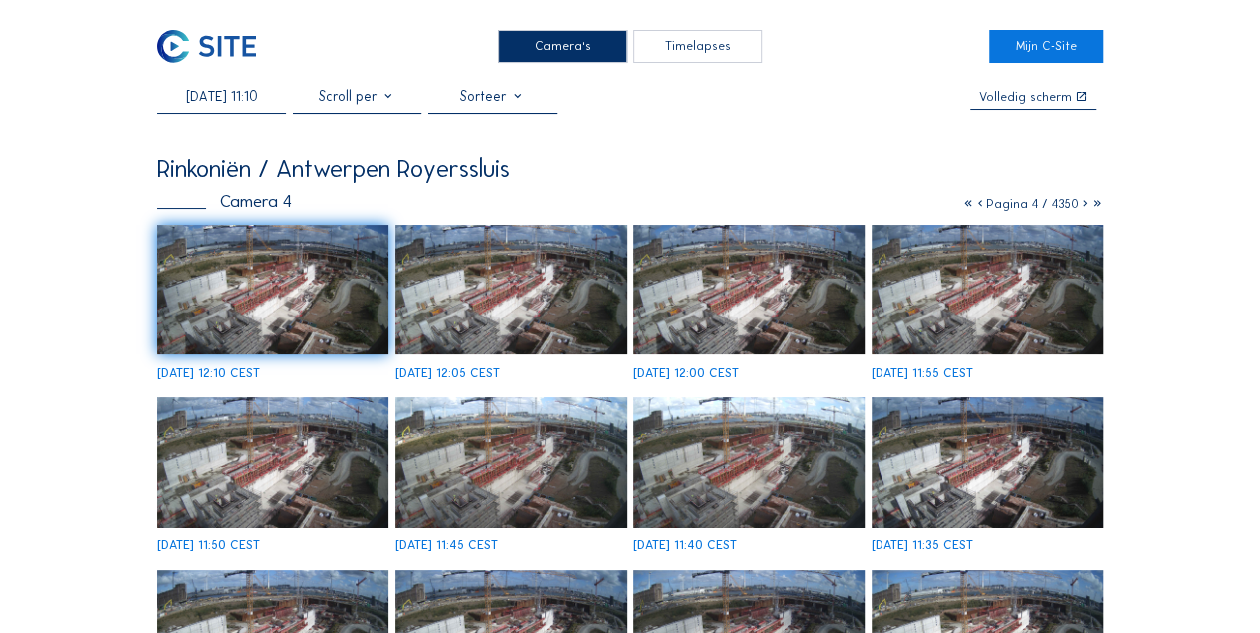
click at [300, 315] on img at bounding box center [272, 290] width 231 height 130
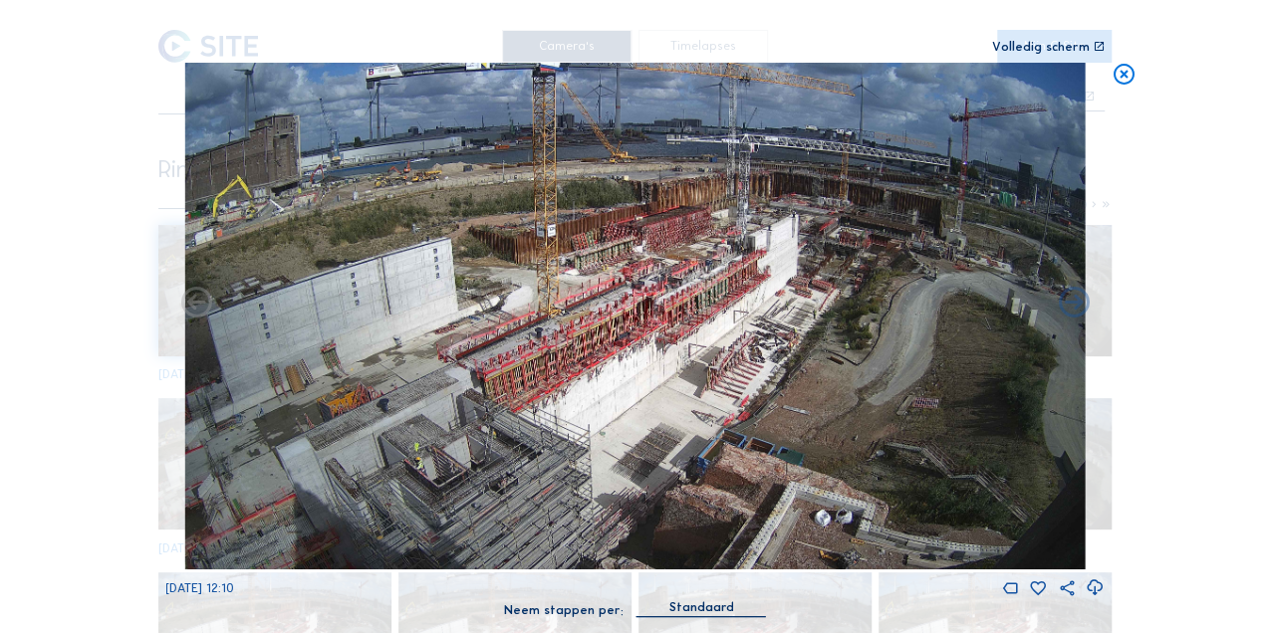
click at [199, 307] on icon at bounding box center [196, 303] width 37 height 37
click at [1122, 77] on icon at bounding box center [1123, 76] width 25 height 26
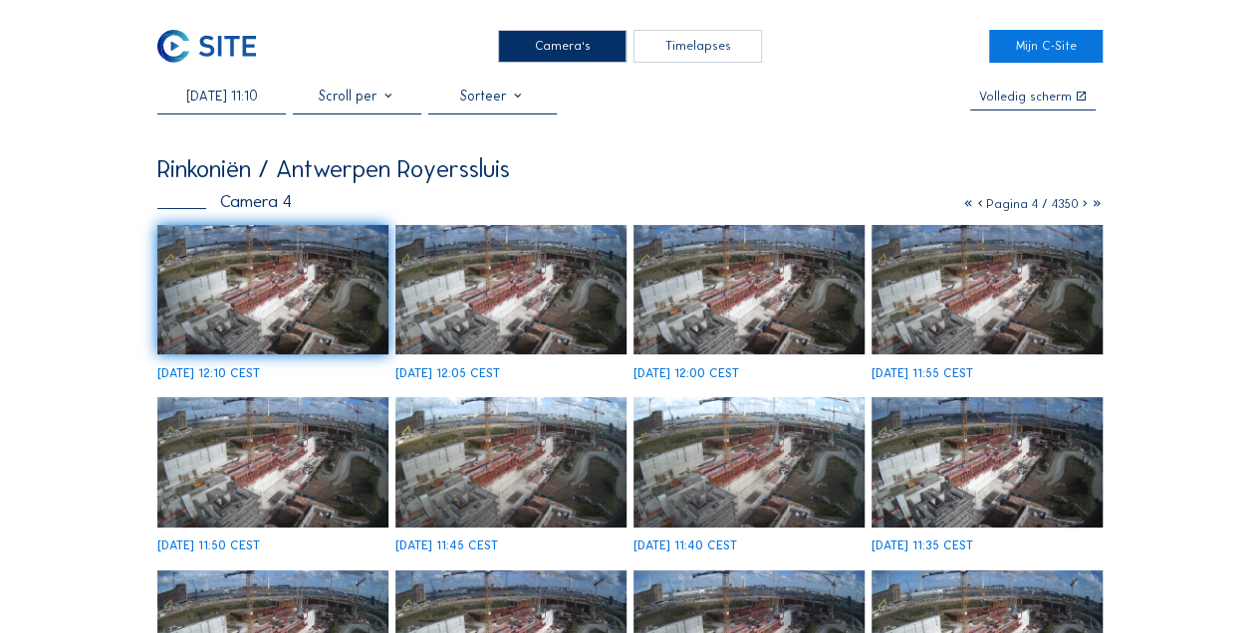
click at [263, 105] on input "[DATE] 11:10" at bounding box center [221, 96] width 128 height 17
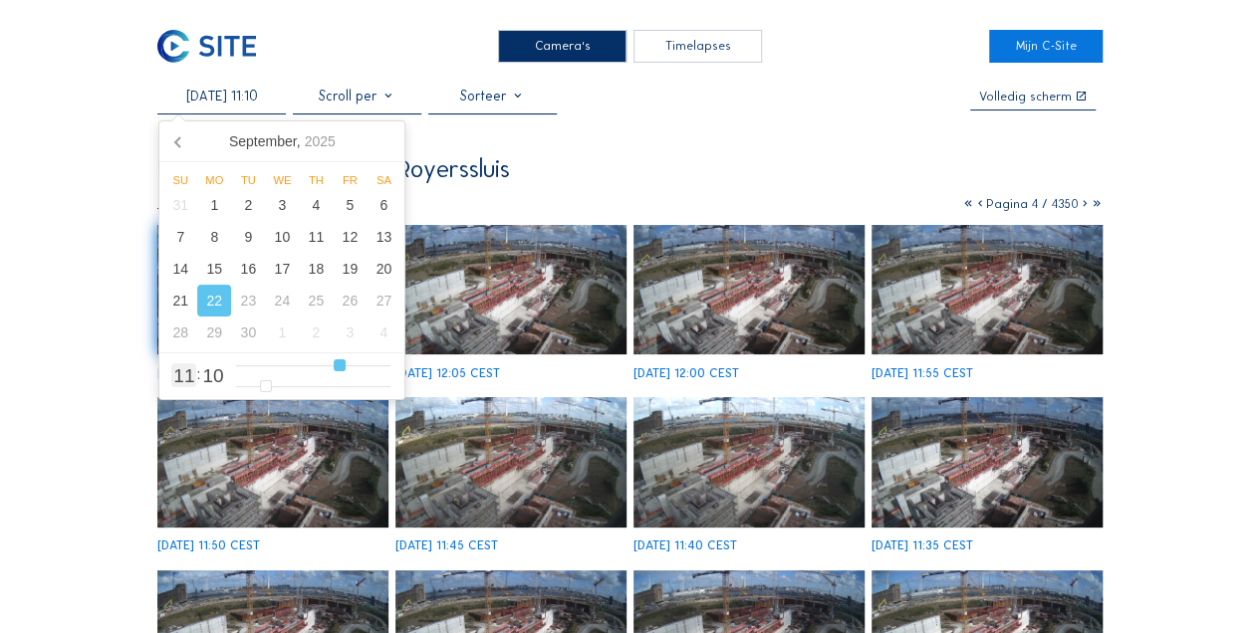
type input "[DATE] 12:10"
type input "12"
type input "[DATE] 13:10"
type input "13"
type input "[DATE] 14:10"
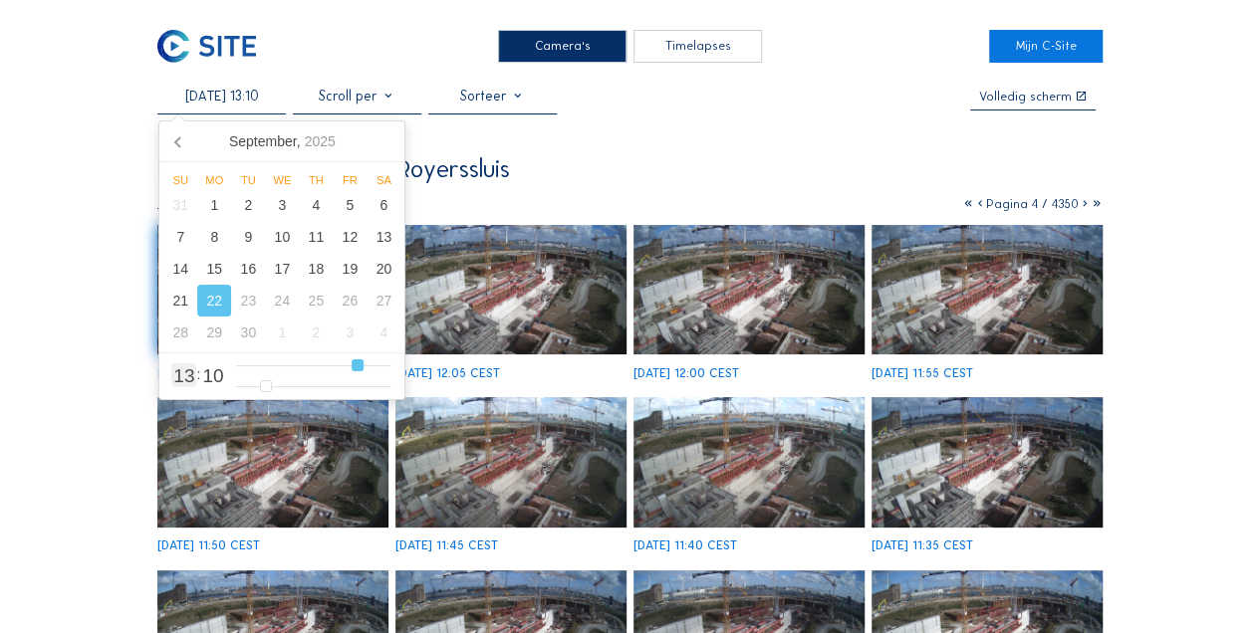
type input "14"
type input "[DATE] 15:10"
drag, startPoint x: 345, startPoint y: 362, endPoint x: 374, endPoint y: 367, distance: 30.3
type input "15"
click at [374, 367] on input "range" at bounding box center [313, 366] width 155 height 17
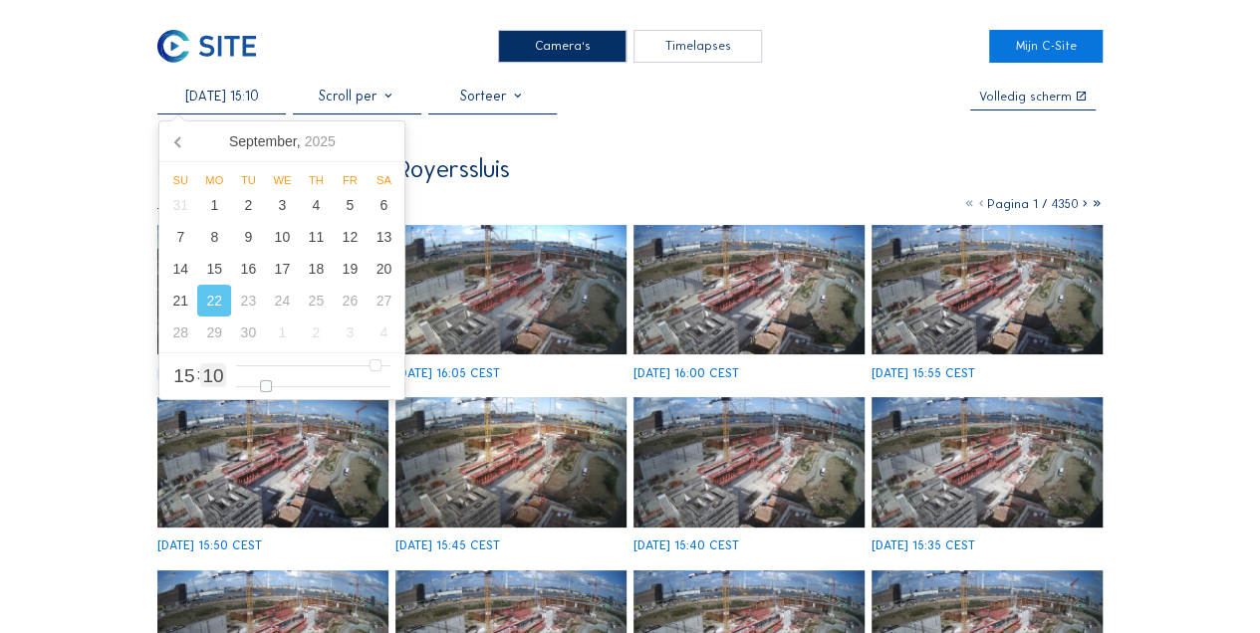
click at [260, 383] on input "range" at bounding box center [313, 386] width 155 height 17
type input "[DATE] 15:08"
type input "8"
type input "[DATE] 15:09"
type input "9"
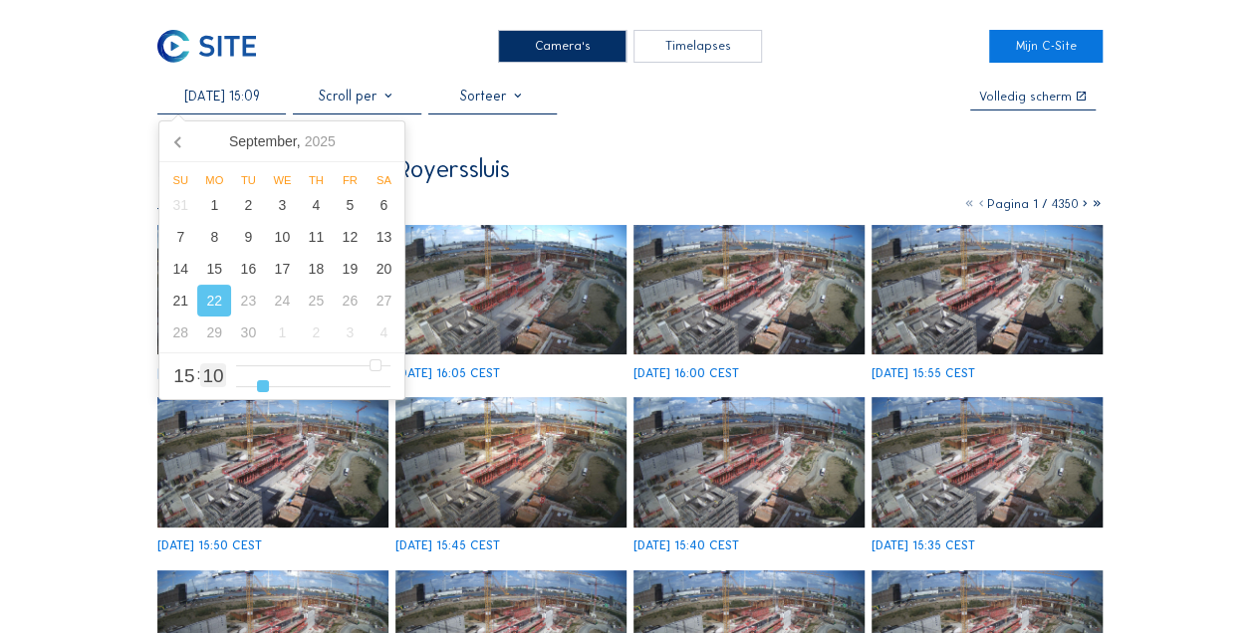
type input "[DATE] 15:10"
type input "10"
type input "[DATE] 15:11"
type input "11"
type input "[DATE] 15:12"
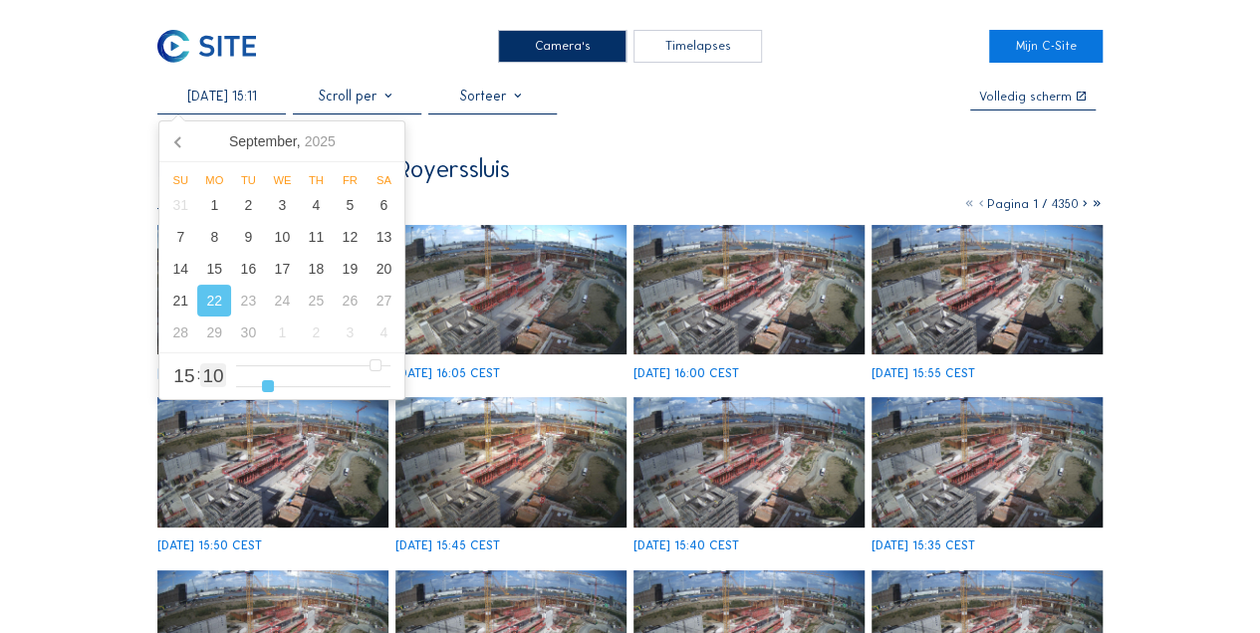
type input "12"
type input "[DATE] 15:13"
type input "13"
type input "[DATE] 15:14"
type input "14"
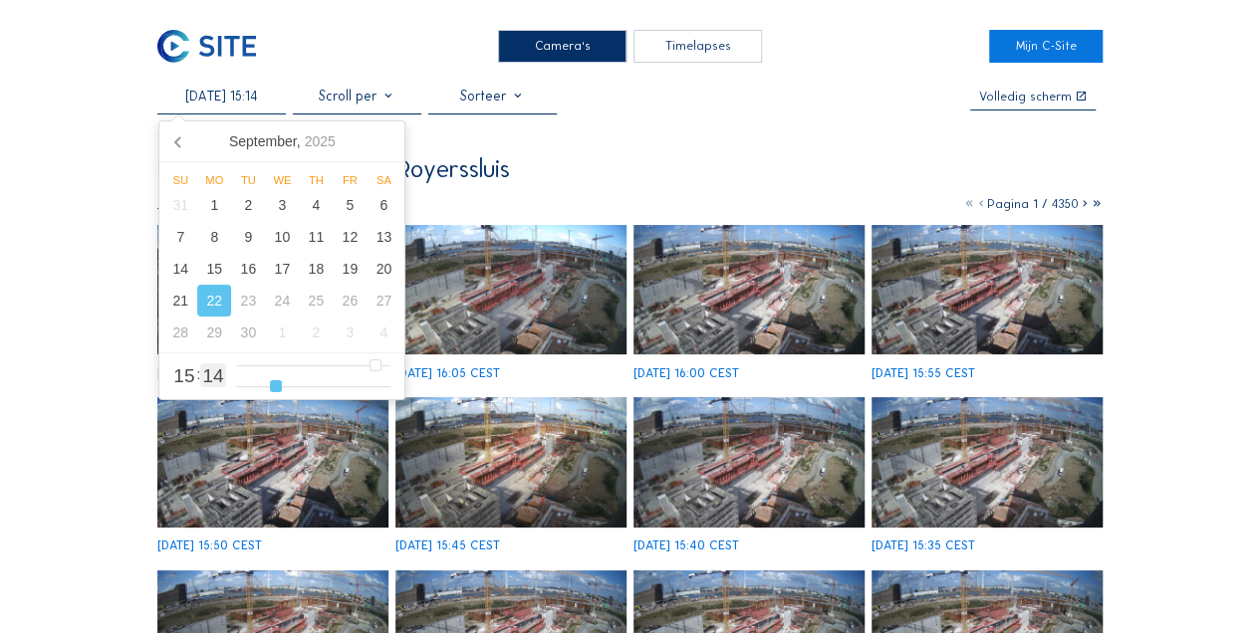
type input "[DATE] 15:15"
type input "15"
type input "[DATE] 15:16"
type input "16"
type input "[DATE] 15:17"
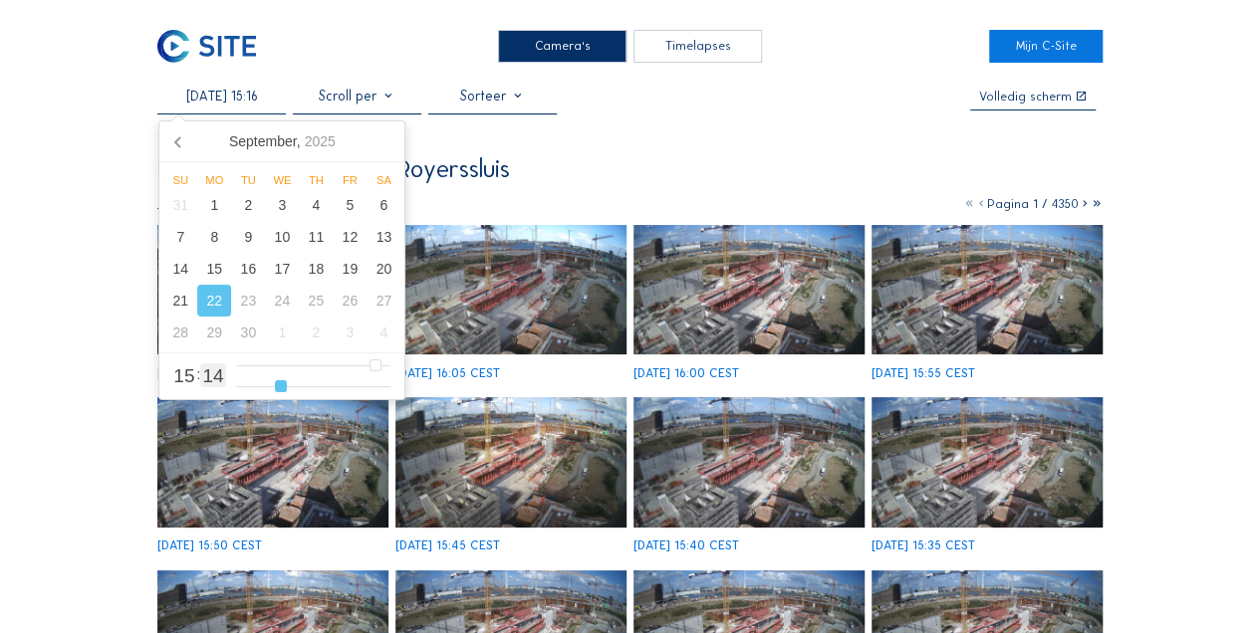
type input "17"
type input "[DATE] 15:16"
type input "16"
type input "[DATE] 15:15"
type input "15"
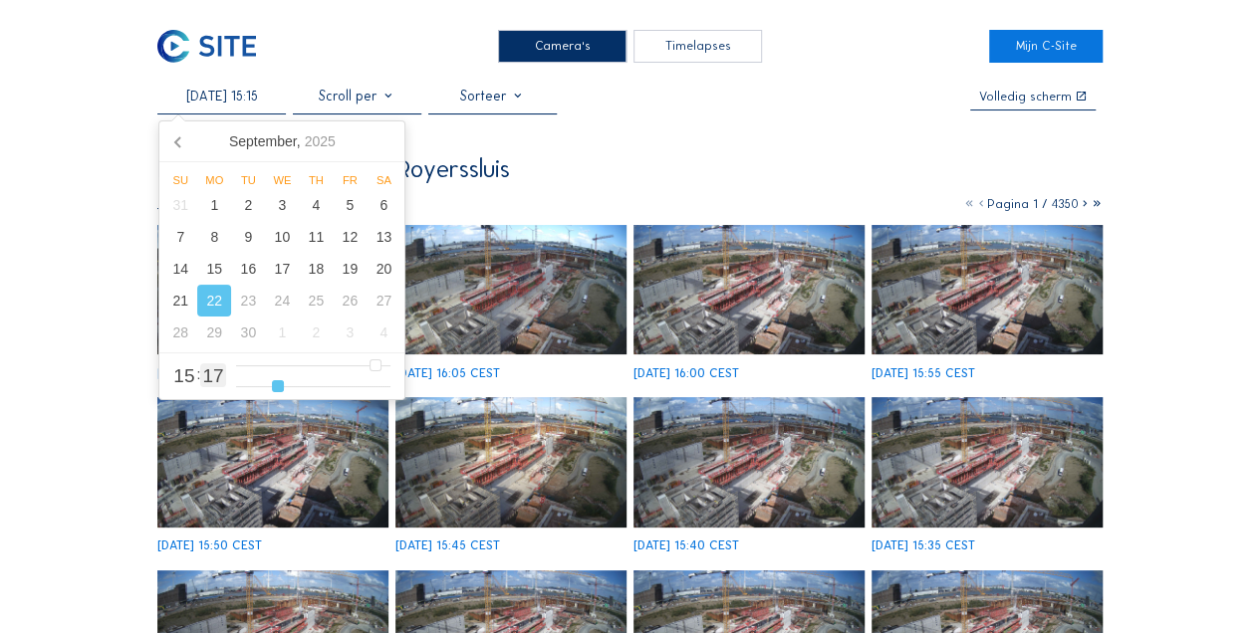
type input "[DATE] 15:14"
type input "14"
type input "[DATE] 15:13"
type input "13"
type input "[DATE] 15:12"
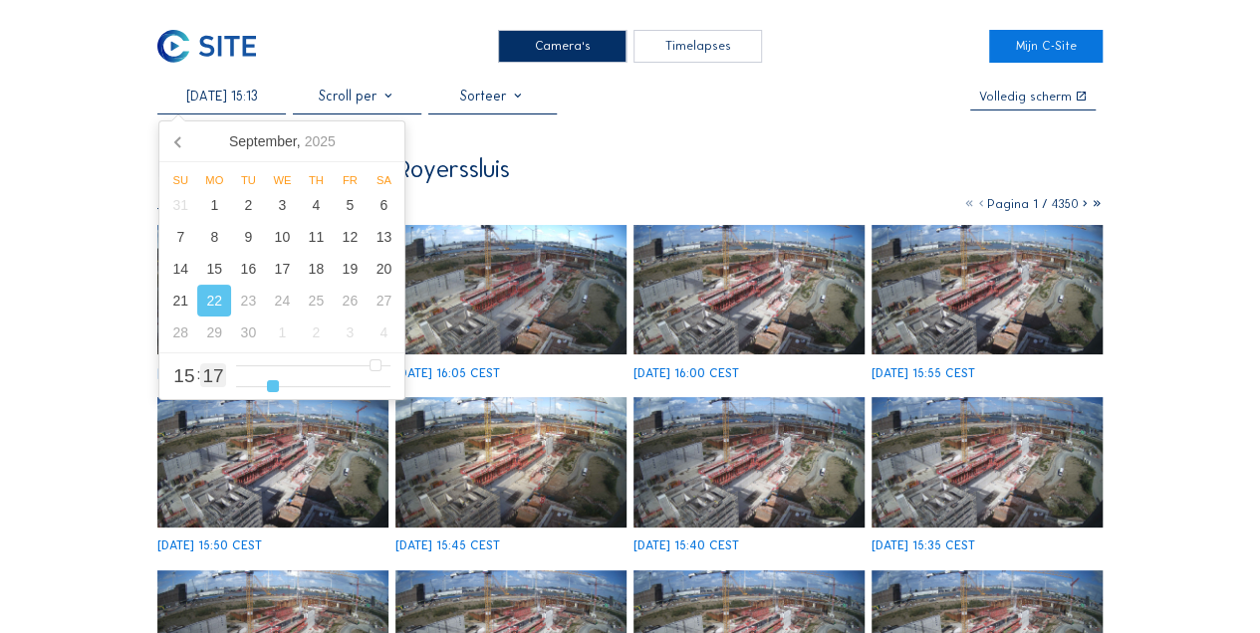
type input "12"
type input "[DATE] 15:11"
type input "11"
type input "[DATE] 15:10"
type input "10"
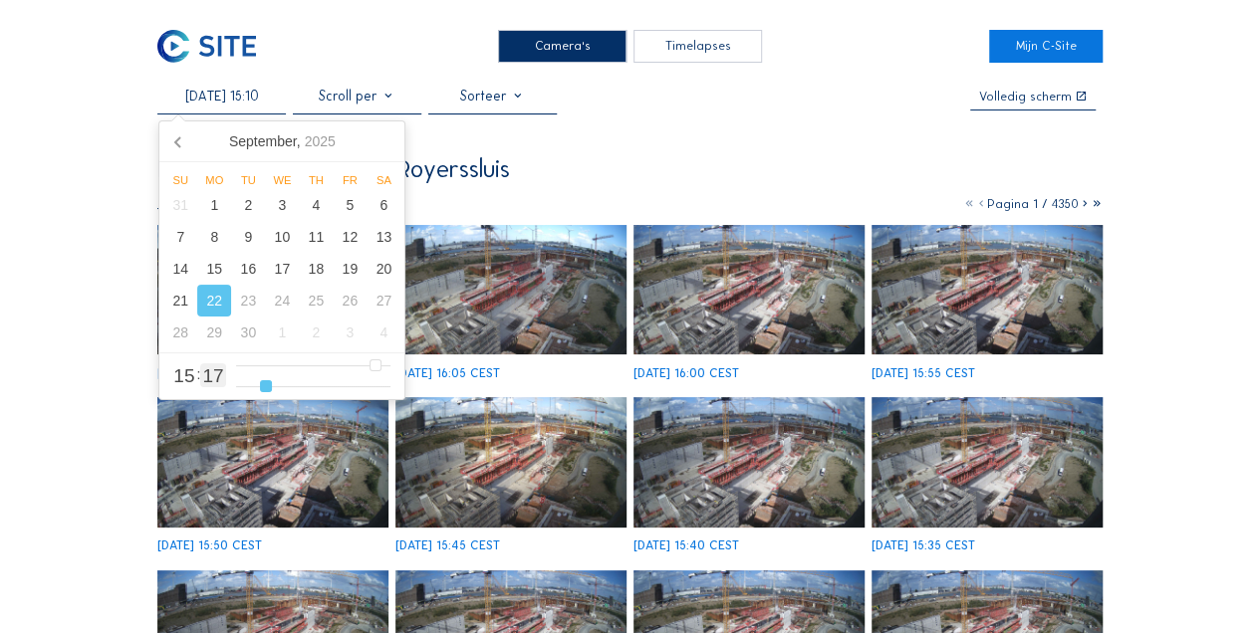
type input "[DATE] 15:09"
type input "9"
type input "[DATE] 15:08"
type input "8"
type input "[DATE] 15:07"
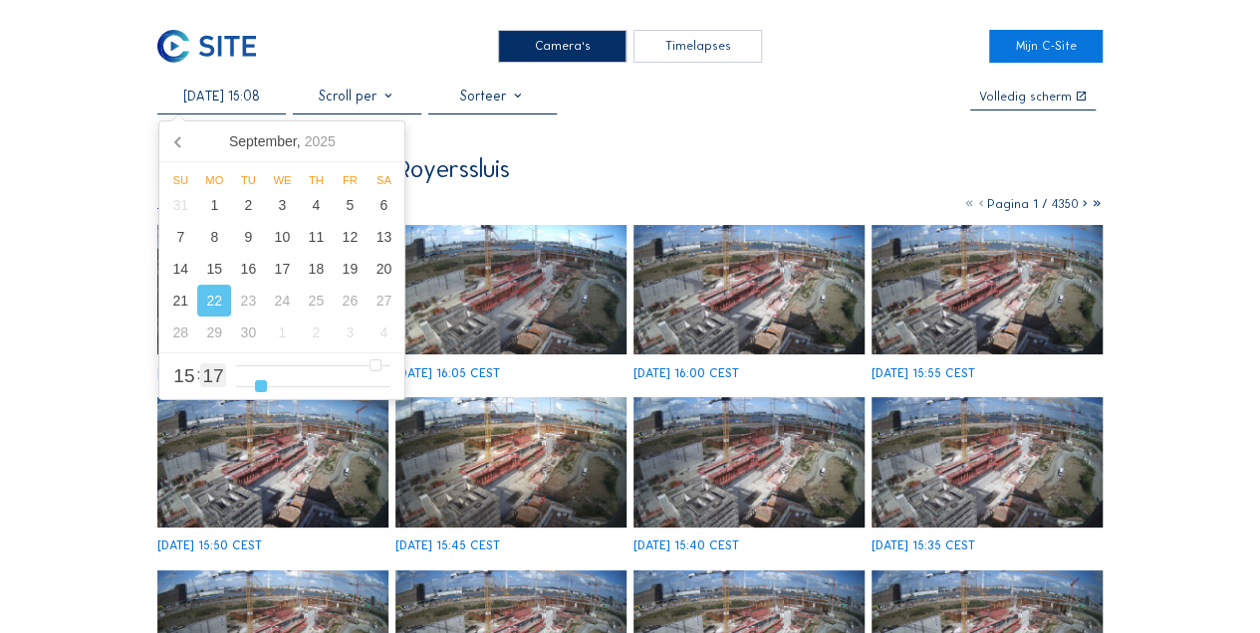
type input "7"
type input "[DATE] 15:06"
type input "6"
type input "[DATE] 15:05"
type input "5"
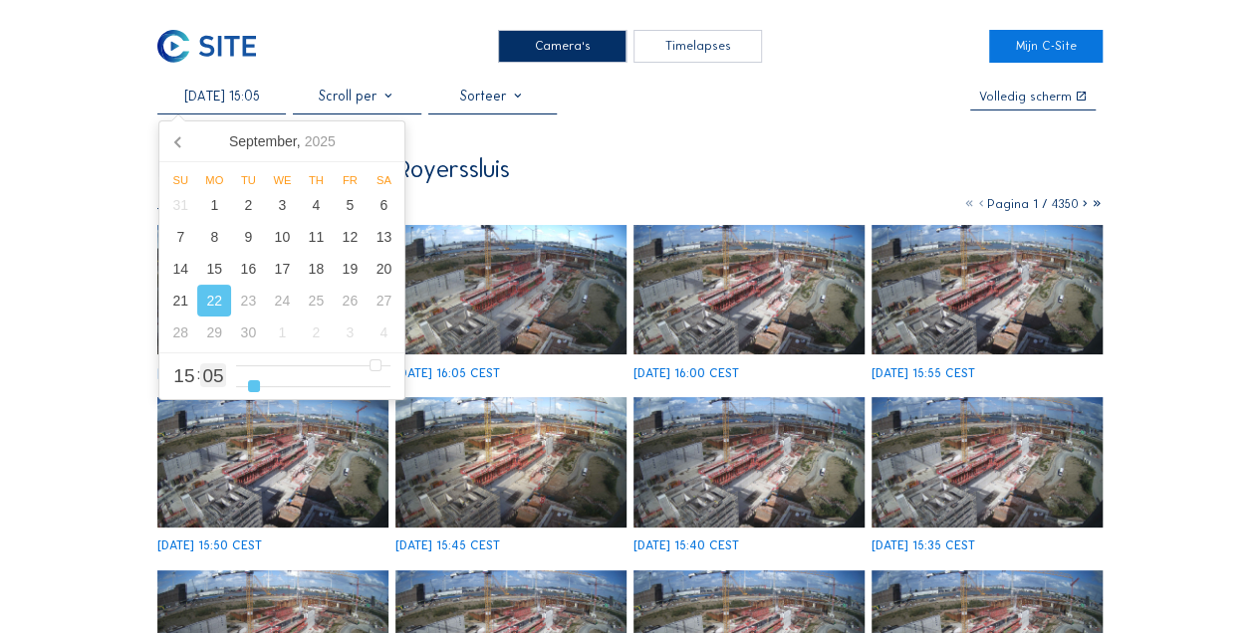
type input "[DATE] 15:04"
type input "4"
type input "[DATE] 15:03"
drag, startPoint x: 260, startPoint y: 383, endPoint x: 248, endPoint y: 383, distance: 12.0
type input "3"
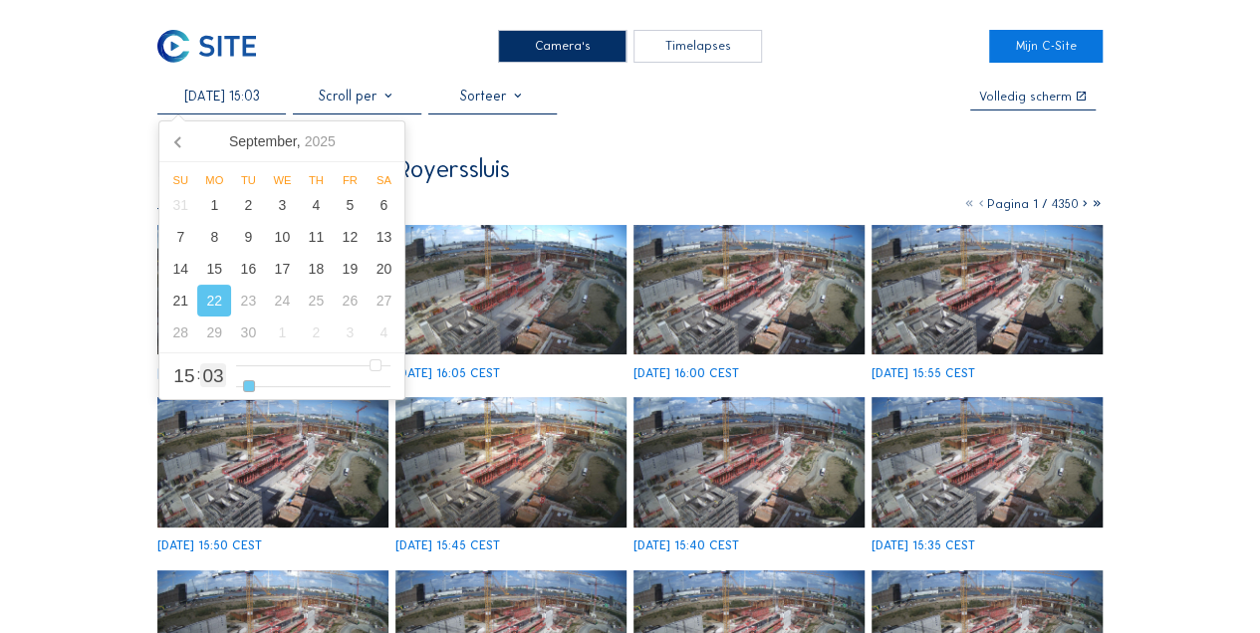
click at [248, 383] on input "range" at bounding box center [313, 386] width 155 height 17
type input "[DATE] 14:03"
type input "14"
type input "[DATE] 13:03"
type input "13"
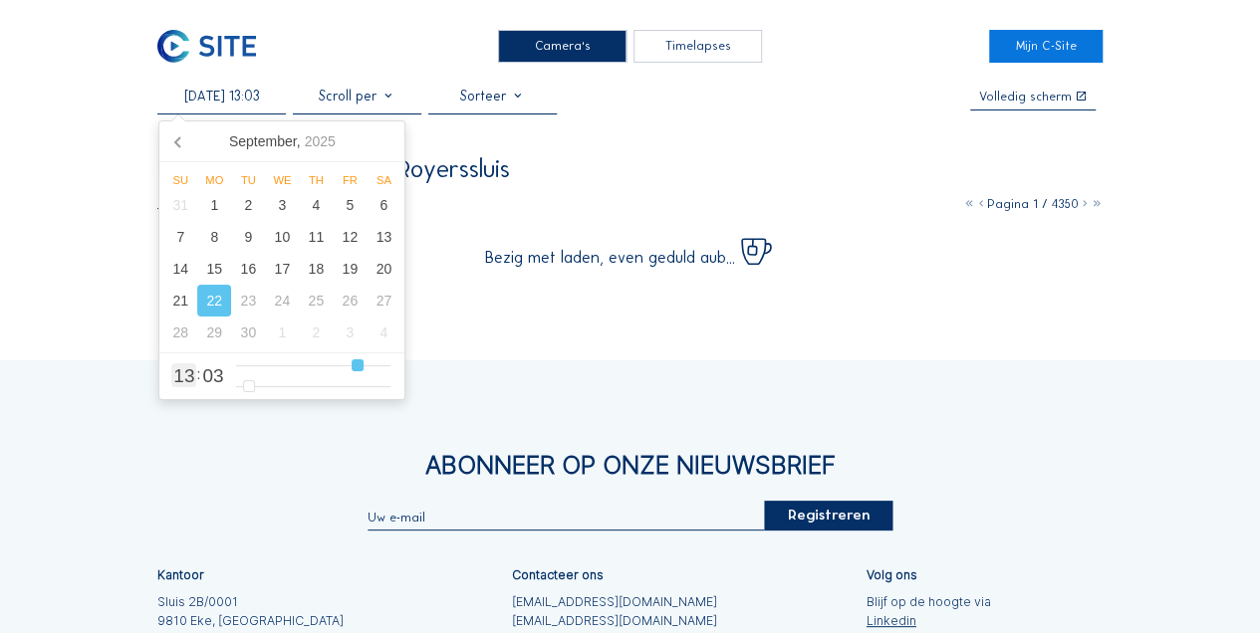
type input "[DATE] 12:03"
type input "12"
type input "[DATE] 13:03"
drag, startPoint x: 378, startPoint y: 365, endPoint x: 356, endPoint y: 366, distance: 22.9
type input "13"
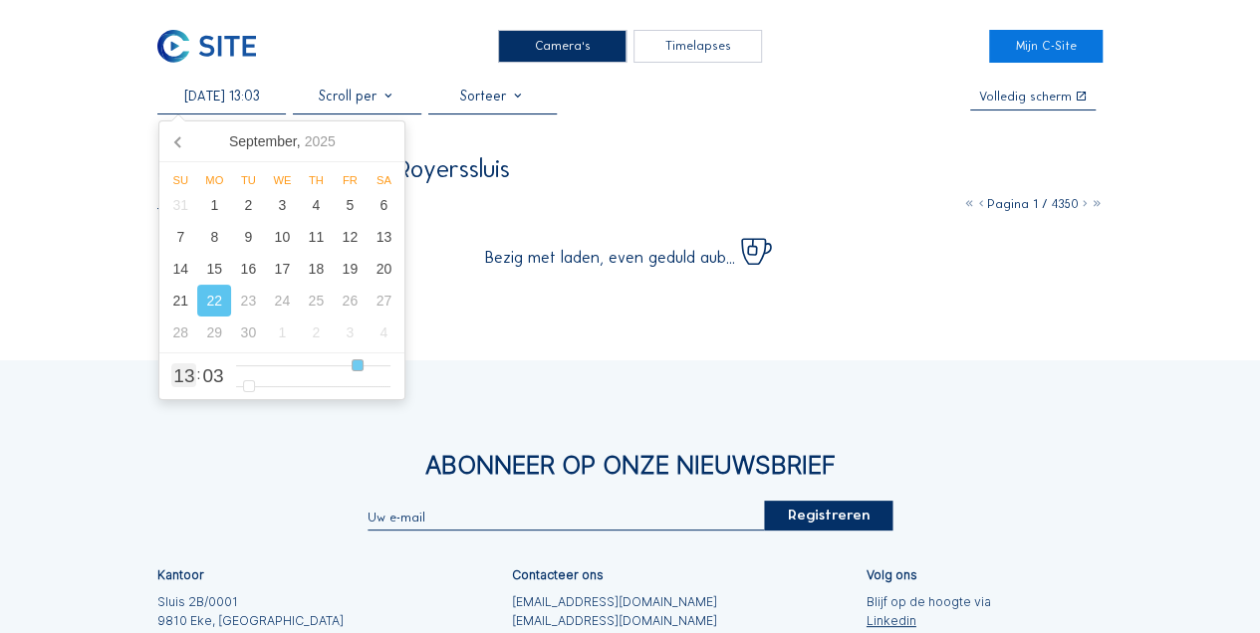
click at [356, 366] on input "range" at bounding box center [313, 366] width 155 height 17
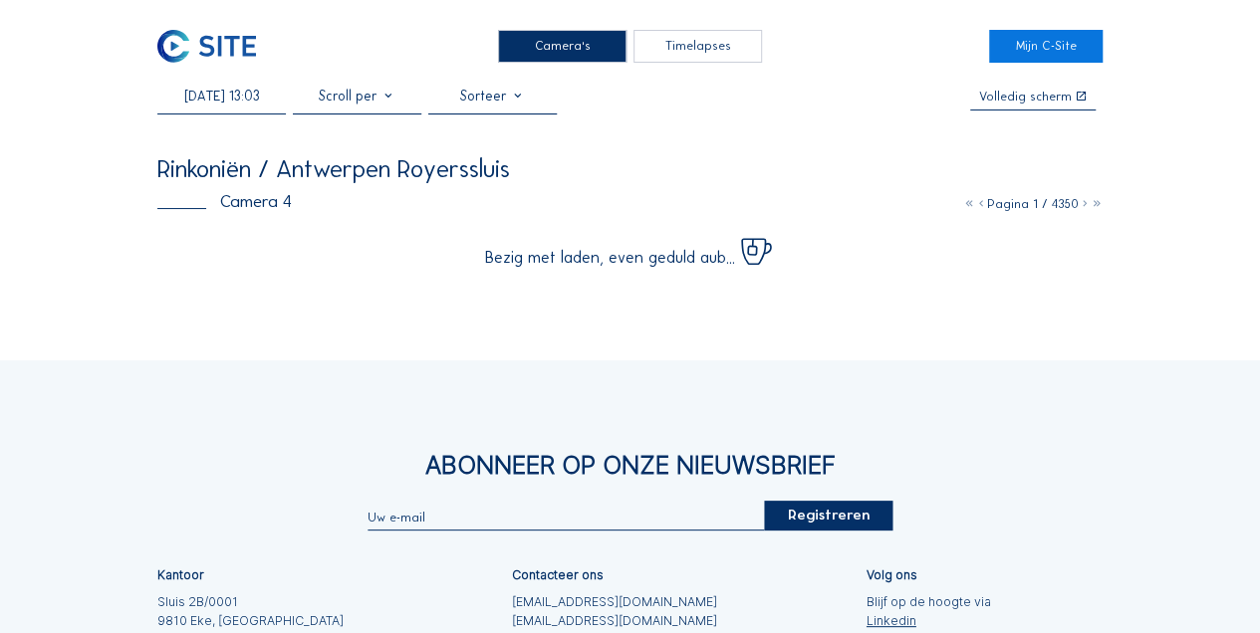
click at [97, 322] on div "Camera's Timelapses Mijn C-Site [DATE] 13:03 Volledig [PERSON_NAME] Rinkoniën /…" at bounding box center [630, 431] width 1260 height 863
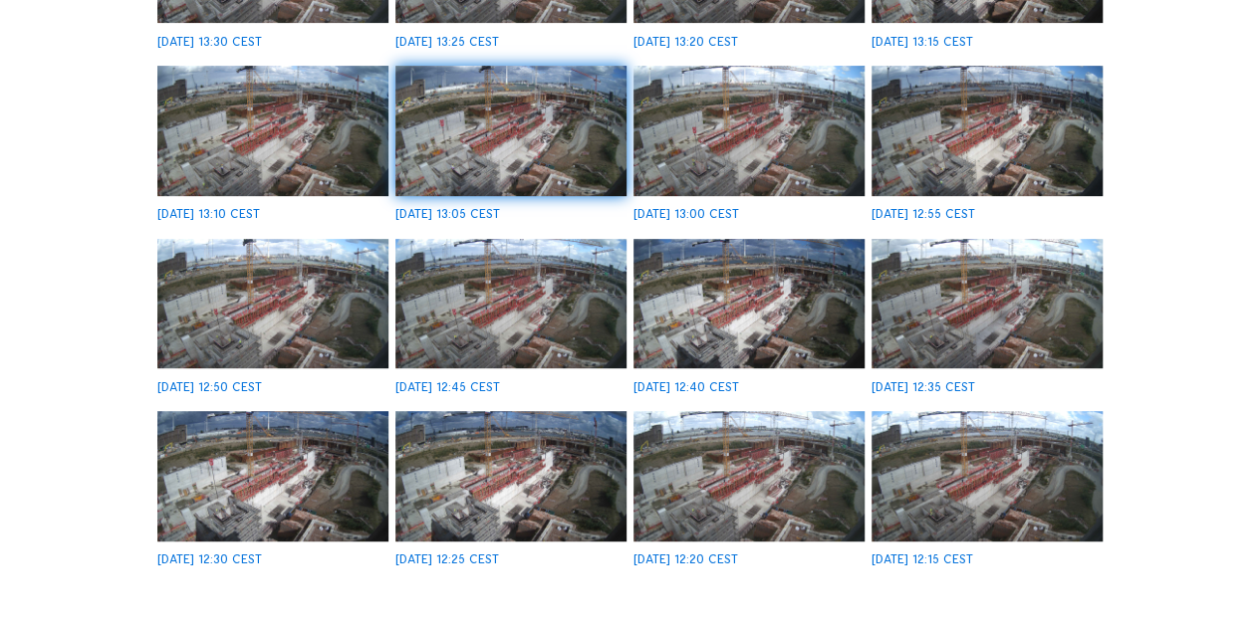
scroll to position [329, 0]
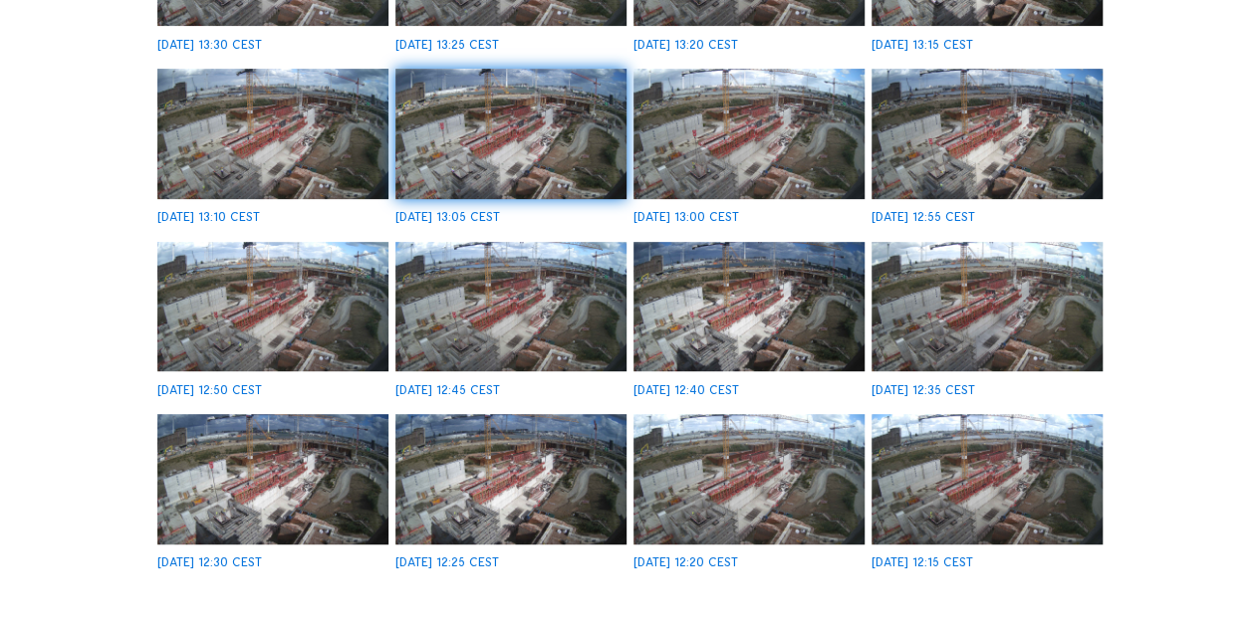
click at [270, 128] on img at bounding box center [272, 134] width 231 height 130
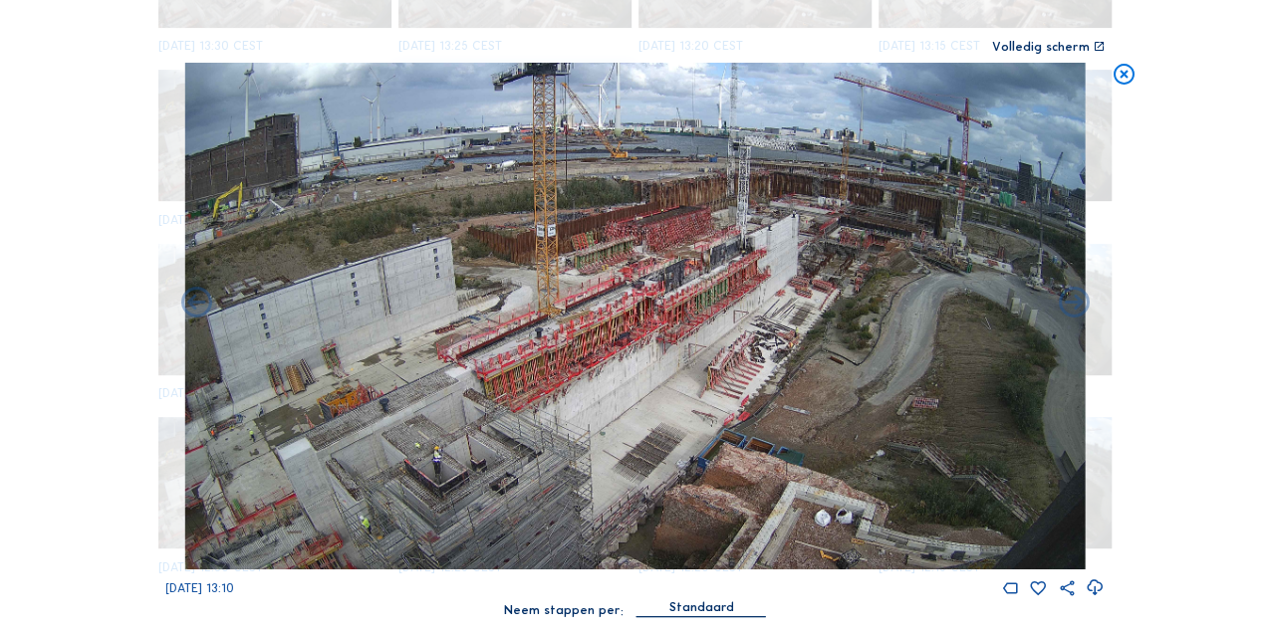
click at [1122, 77] on icon at bounding box center [1123, 76] width 25 height 26
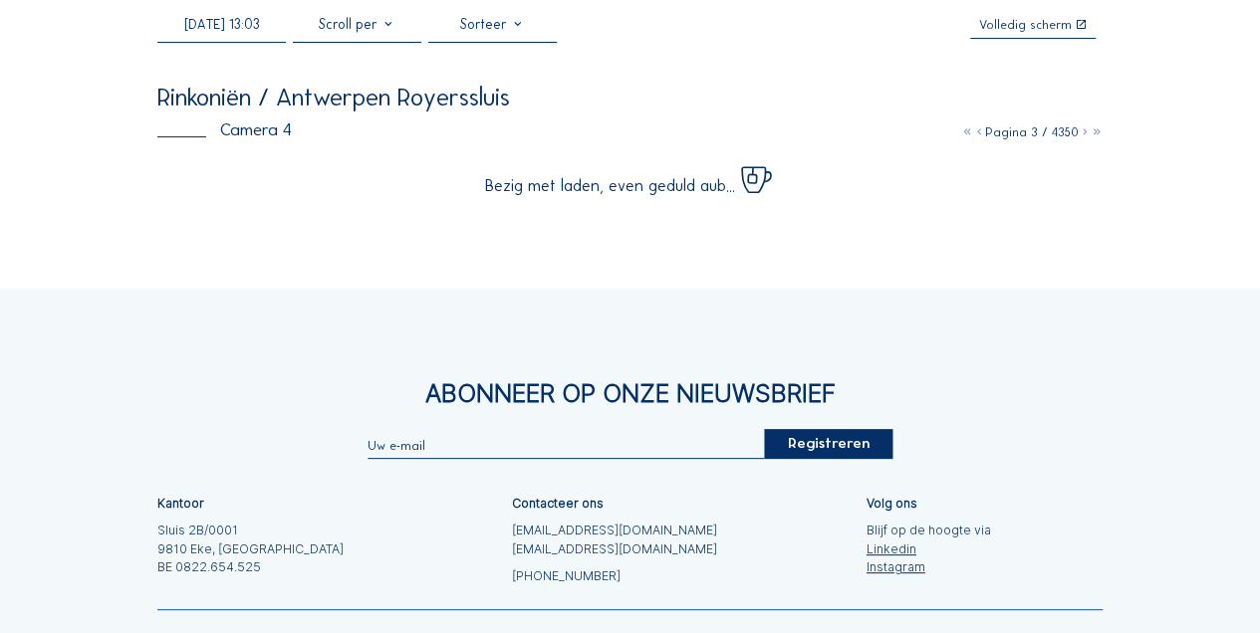
scroll to position [63, 0]
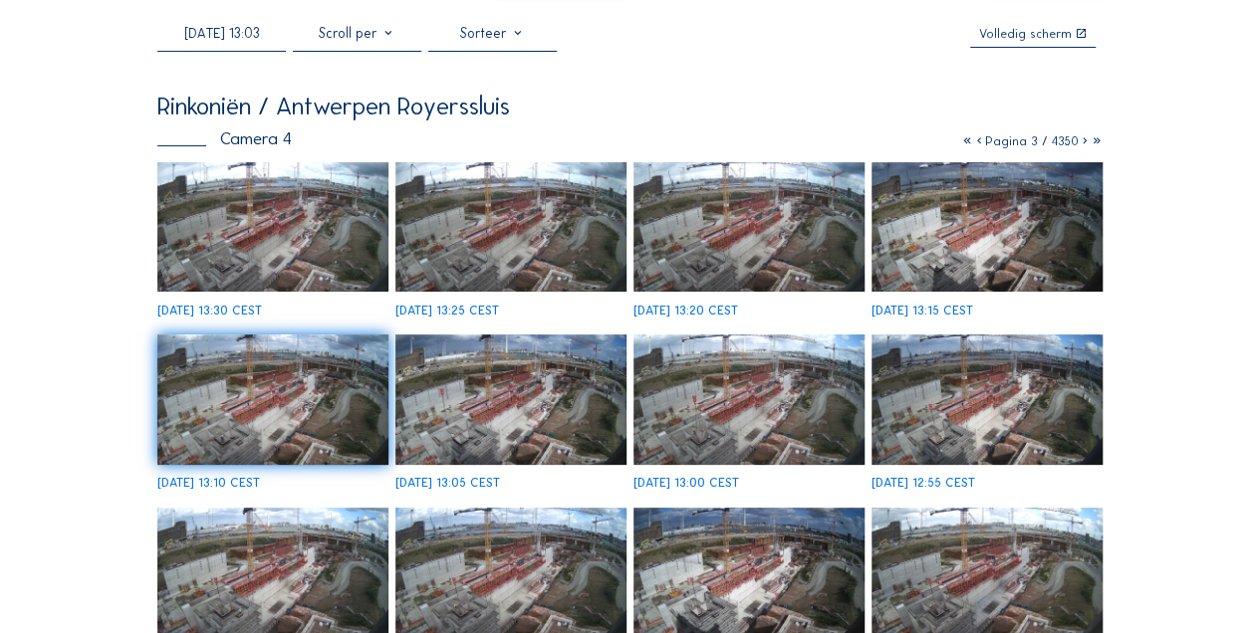
click at [301, 230] on img at bounding box center [272, 227] width 231 height 130
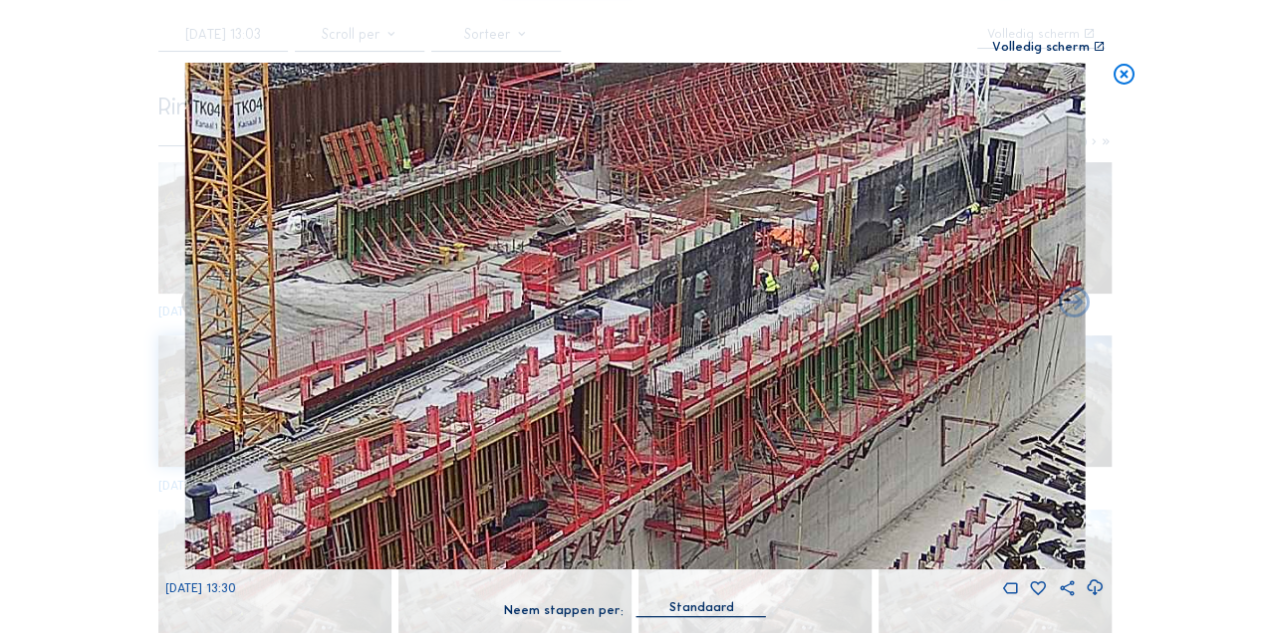
click at [1124, 78] on icon at bounding box center [1123, 76] width 25 height 26
